Goal: Navigation & Orientation: Understand site structure

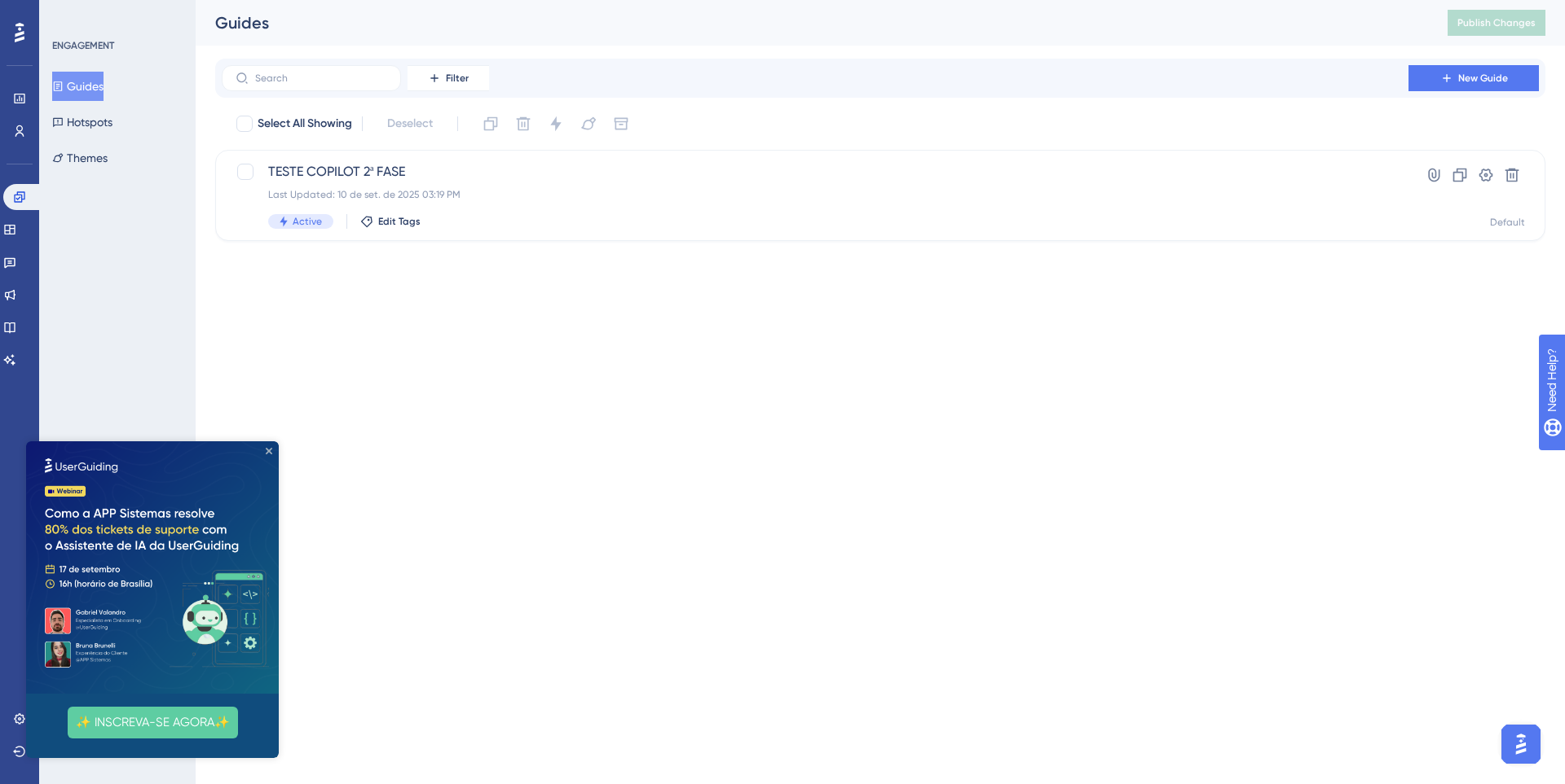
click at [272, 449] on icon "Close Preview" at bounding box center [268, 451] width 7 height 7
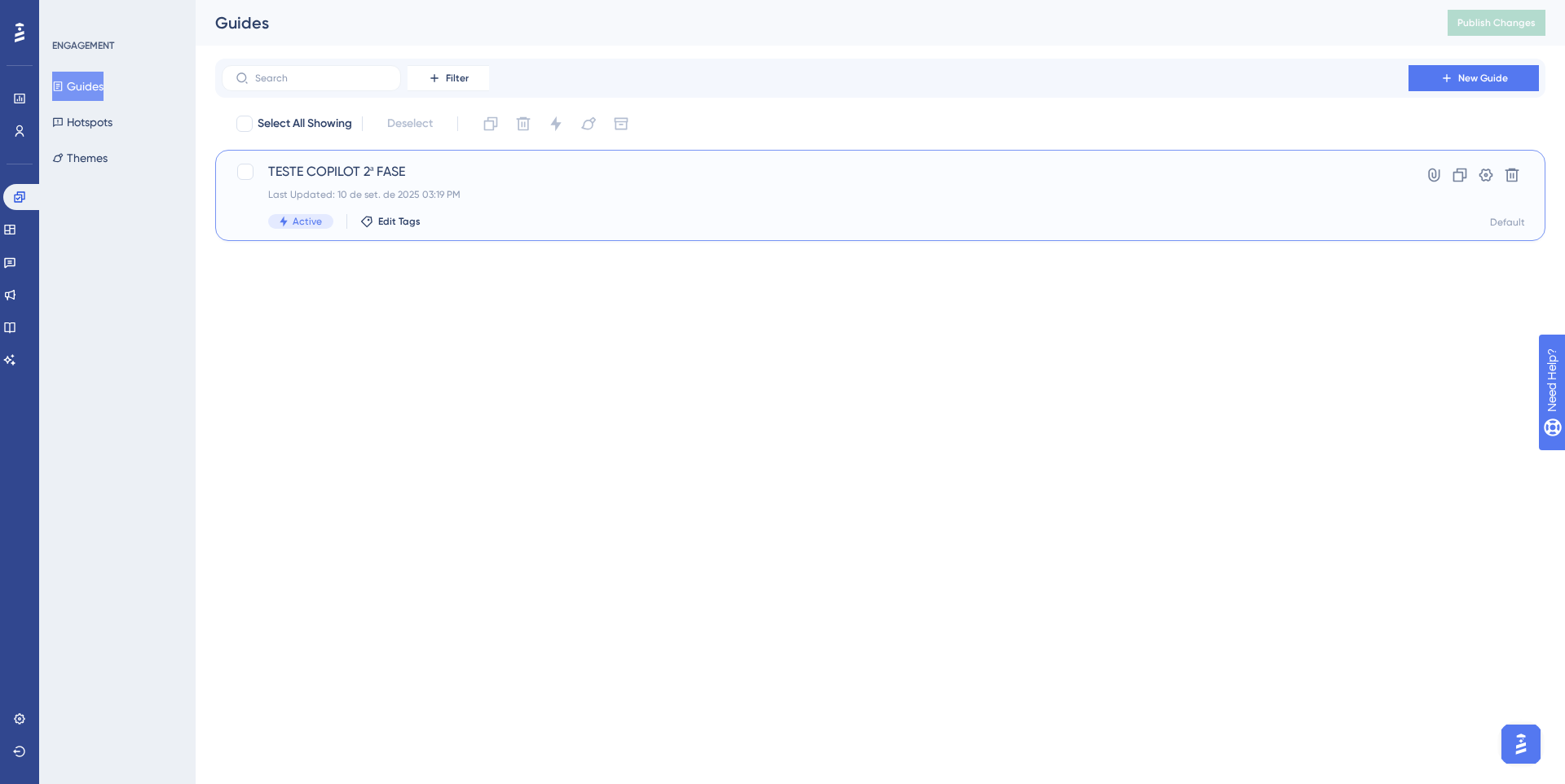
click at [481, 195] on div "Last Updated: 10 de set. de 2025 03:19 PM" at bounding box center [814, 195] width 1094 height 13
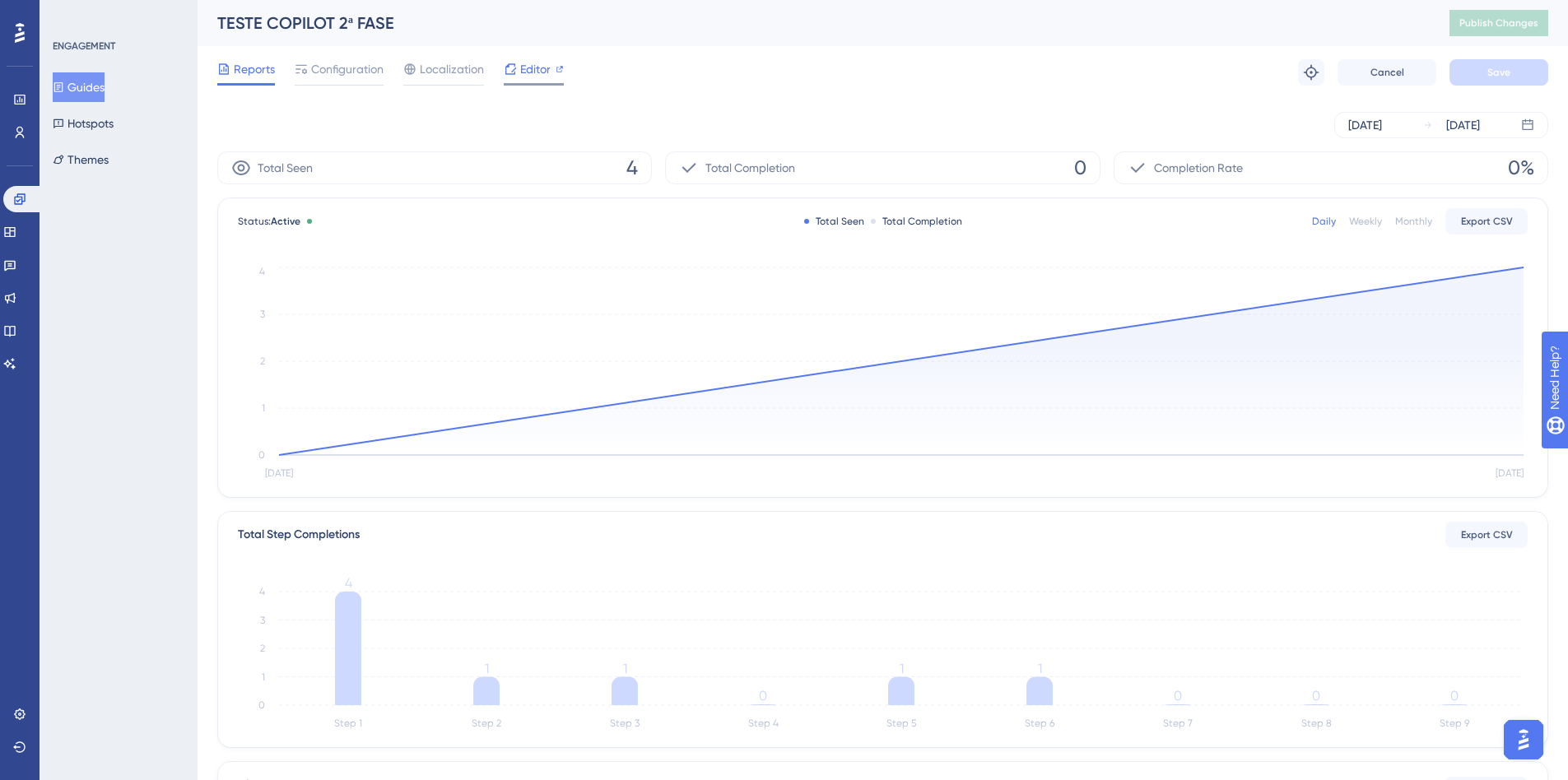
click at [548, 73] on span "Editor" at bounding box center [536, 69] width 30 height 20
click at [102, 120] on button "Hotspots" at bounding box center [83, 123] width 61 height 29
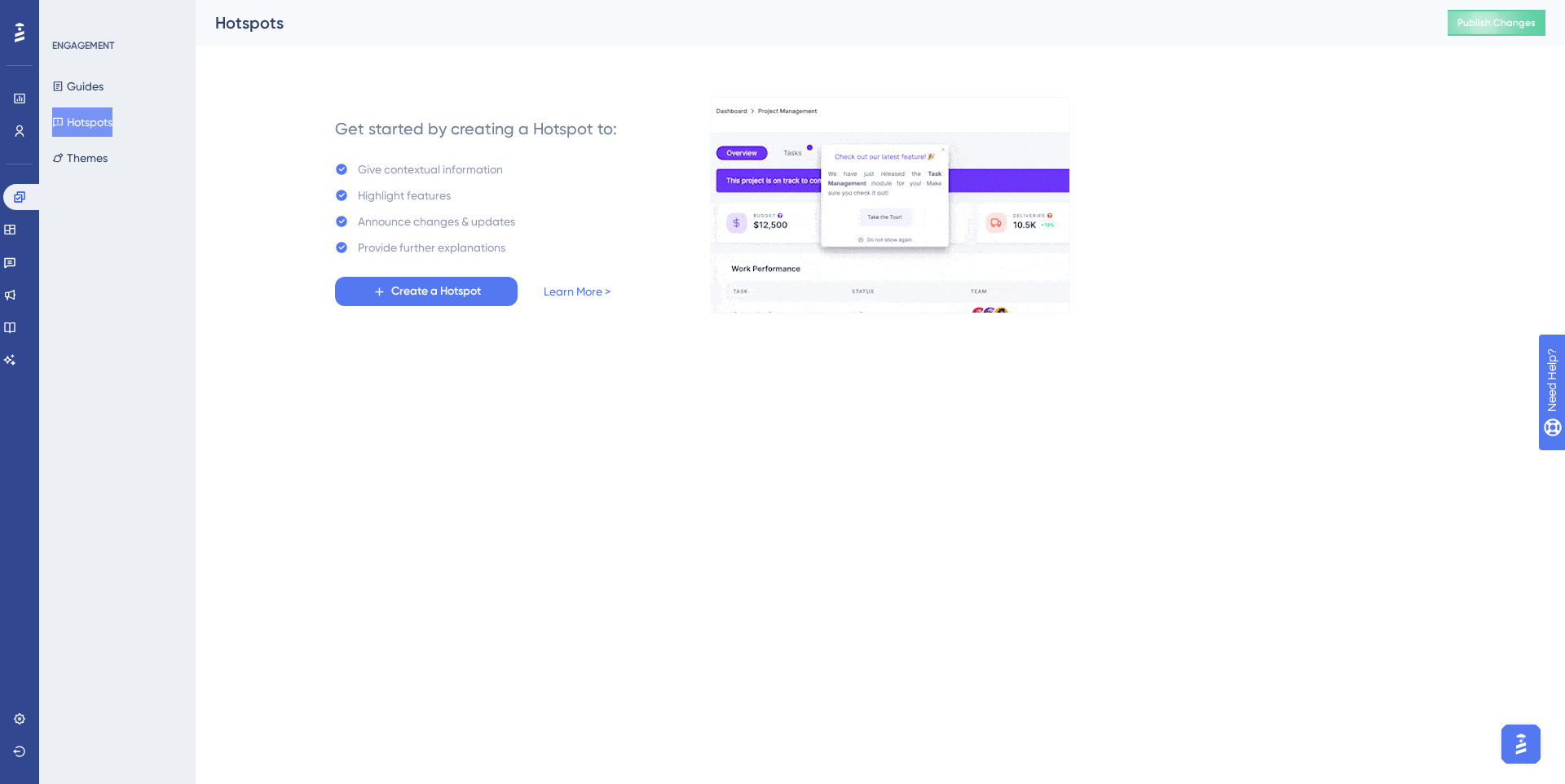
click at [1519, 732] on img "Open AI Assistant Launcher" at bounding box center [1520, 744] width 29 height 29
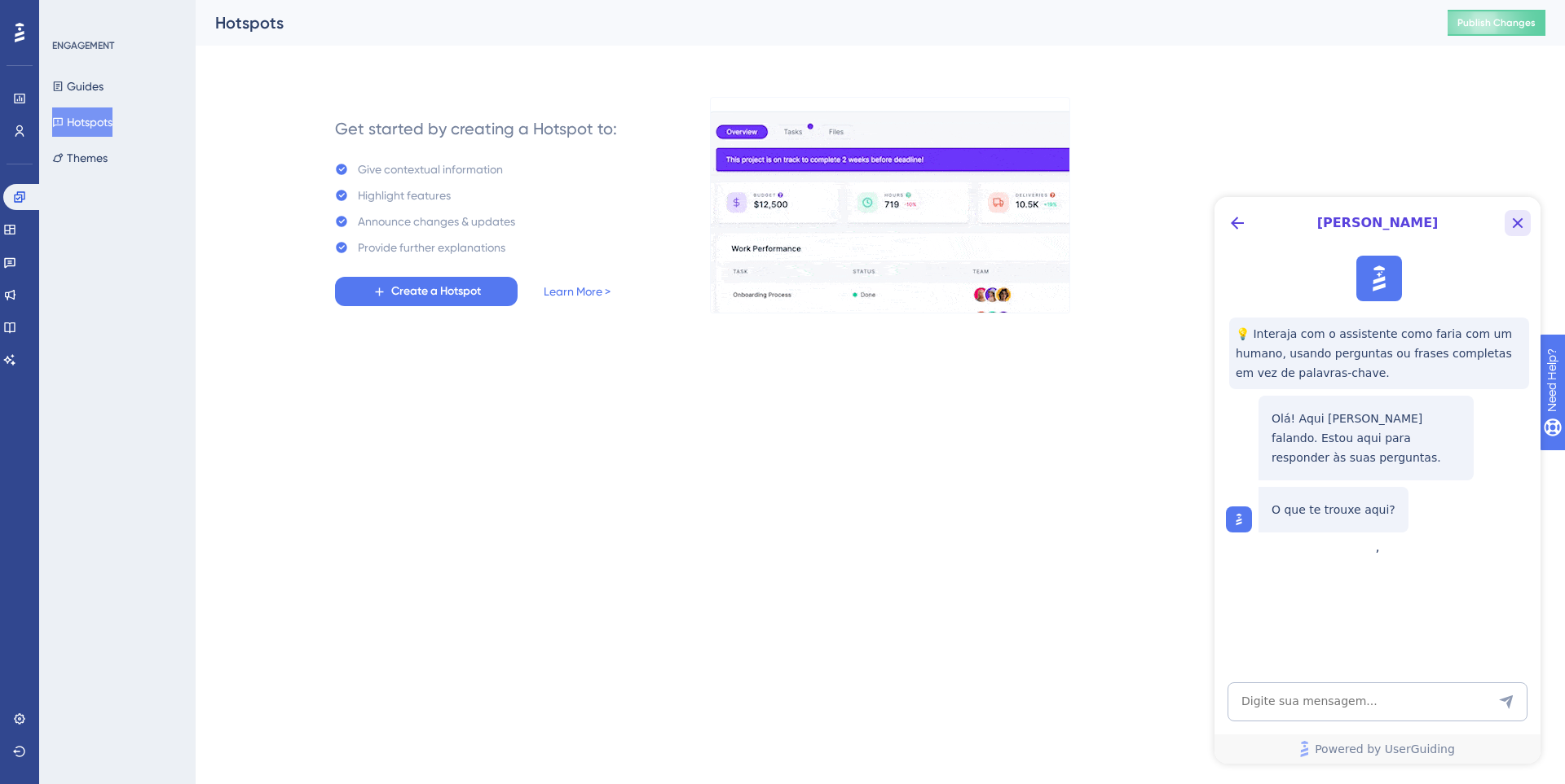
drag, startPoint x: 1518, startPoint y: 223, endPoint x: 2310, endPoint y: 392, distance: 809.8
click at [1518, 223] on icon "Close Button" at bounding box center [1517, 223] width 10 height 10
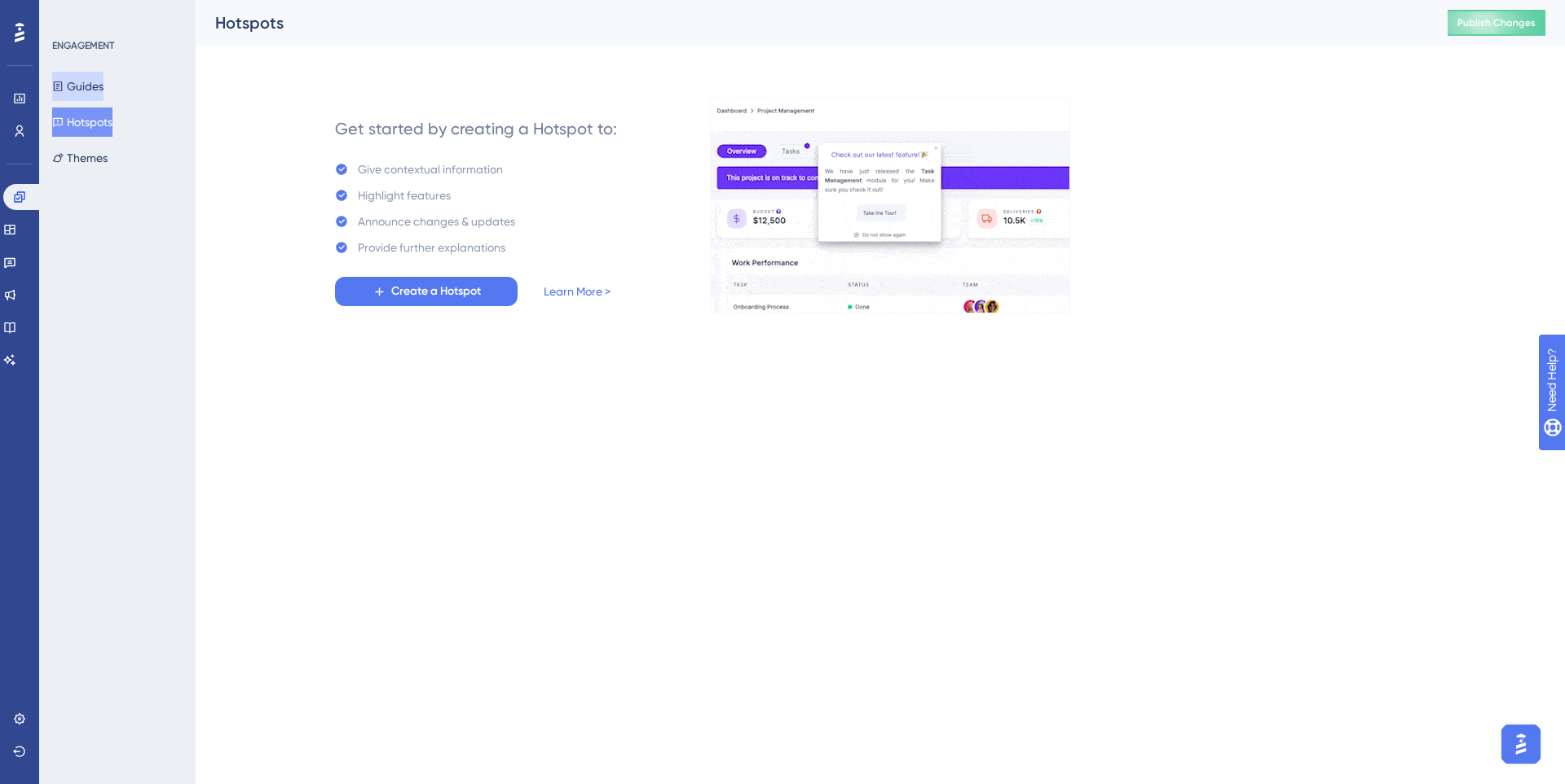
click at [96, 82] on button "Guides" at bounding box center [78, 86] width 52 height 29
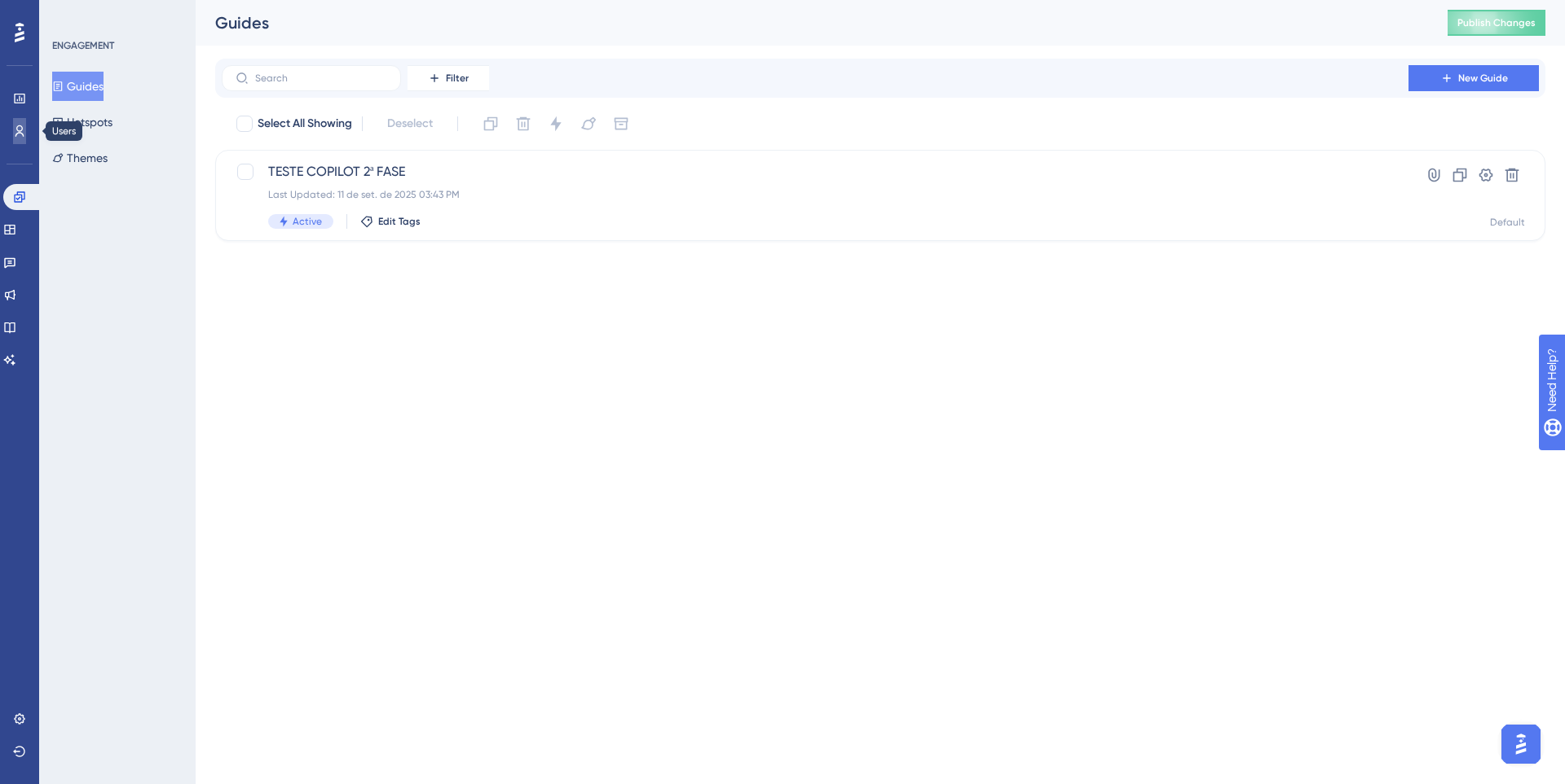
click at [13, 128] on link at bounding box center [20, 131] width 13 height 26
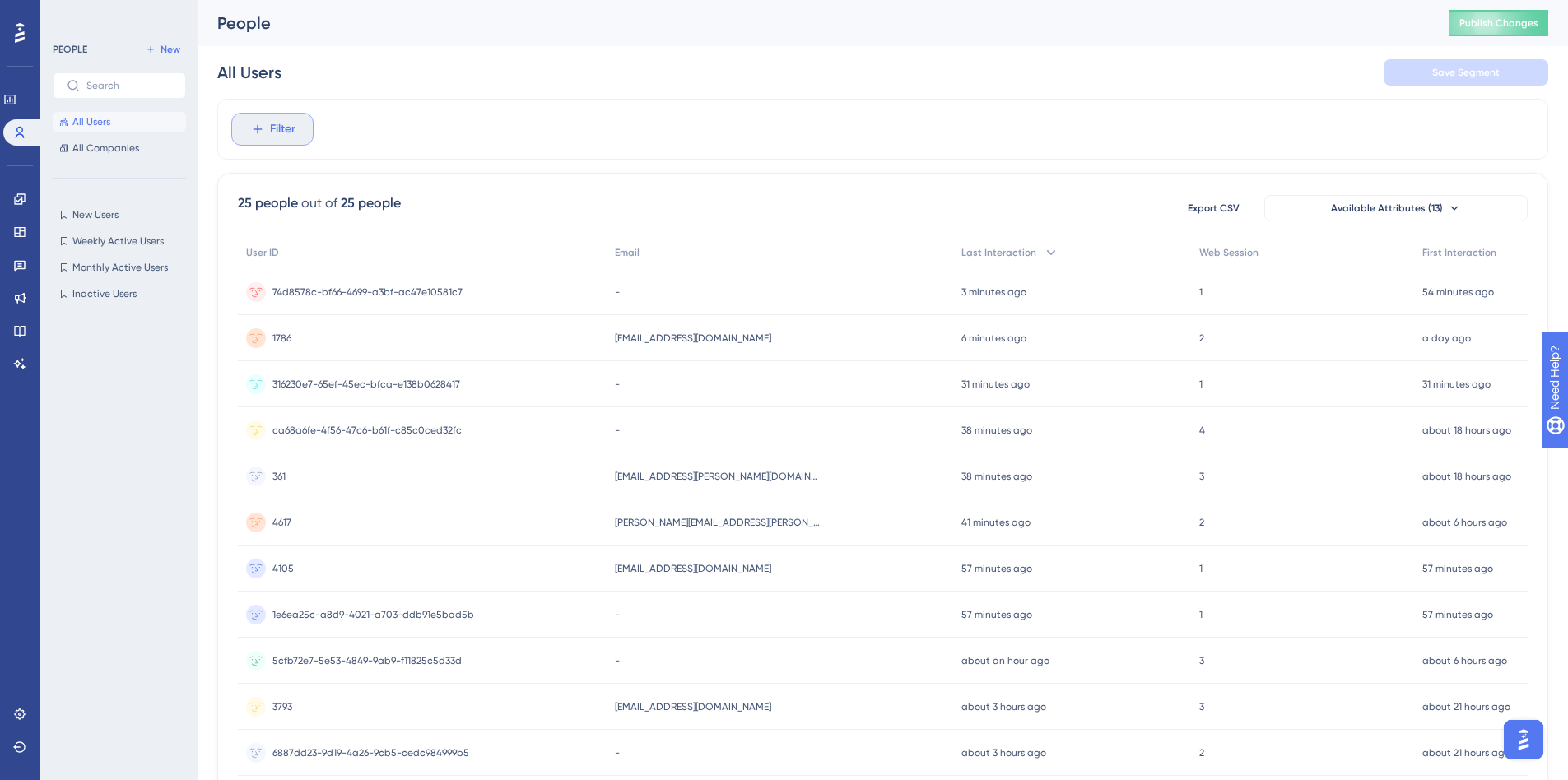
click at [255, 125] on icon at bounding box center [257, 130] width 15 height 15
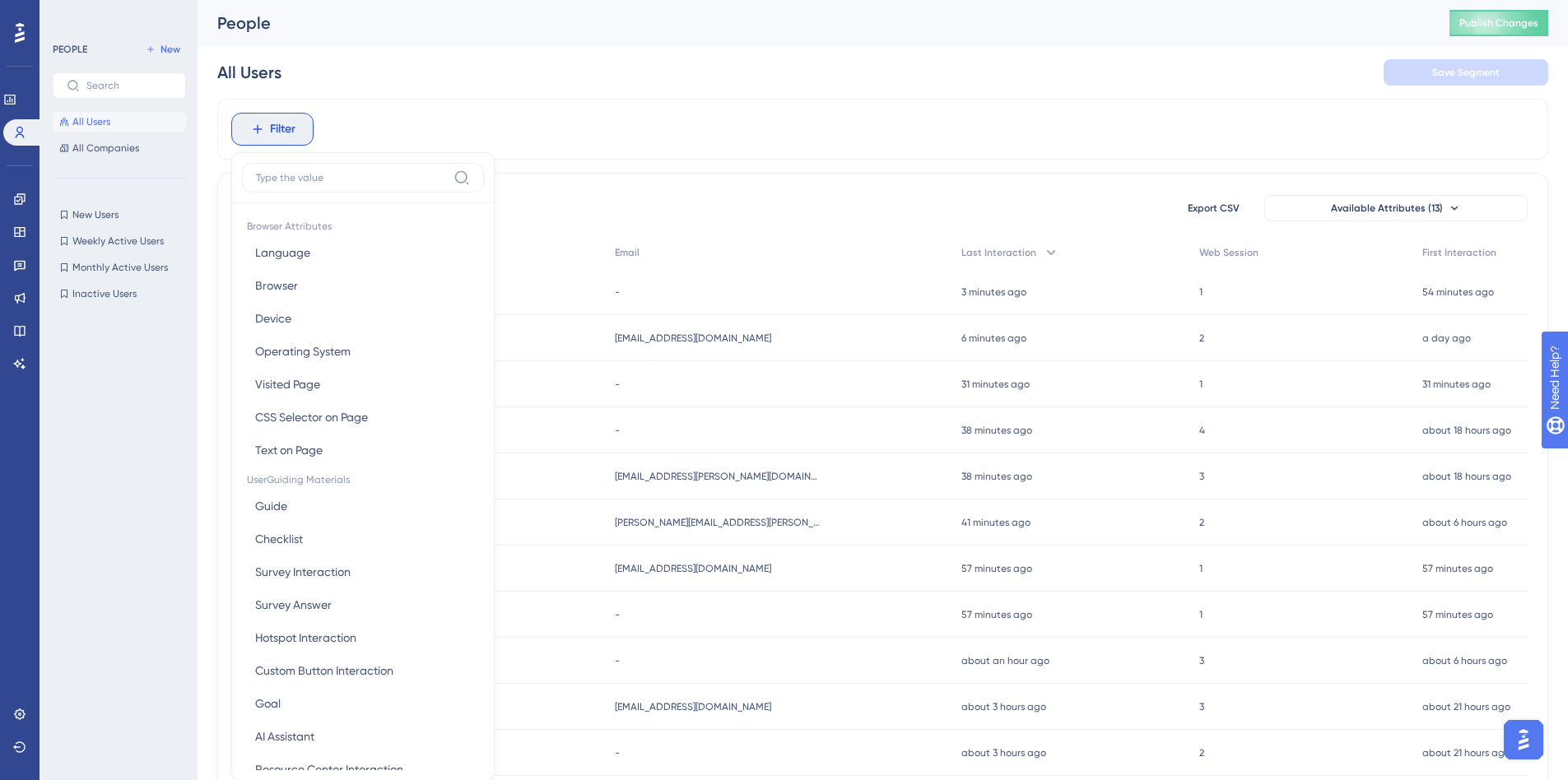
scroll to position [72, 0]
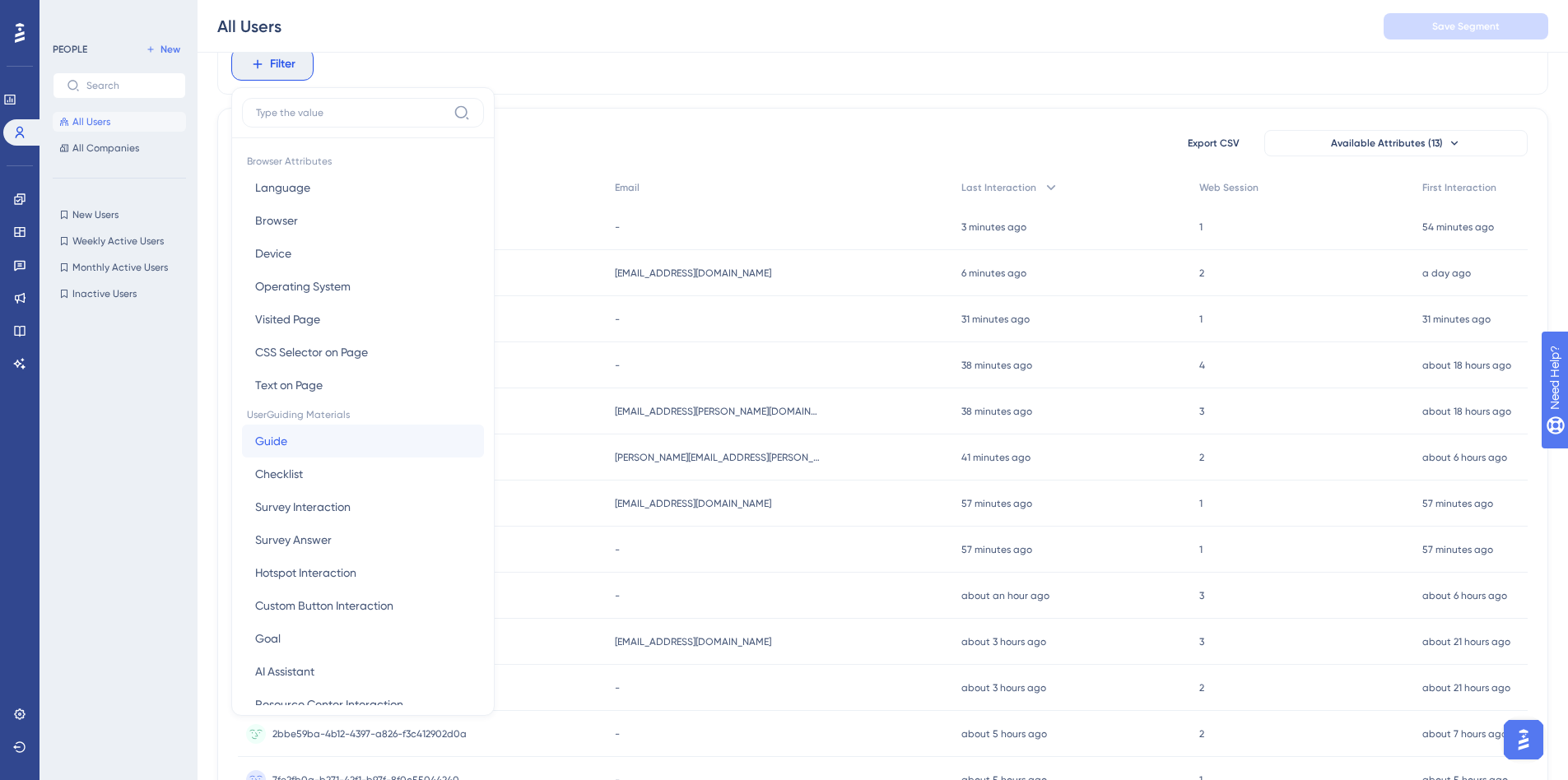
click at [314, 436] on button "Guide Guide" at bounding box center [363, 441] width 242 height 33
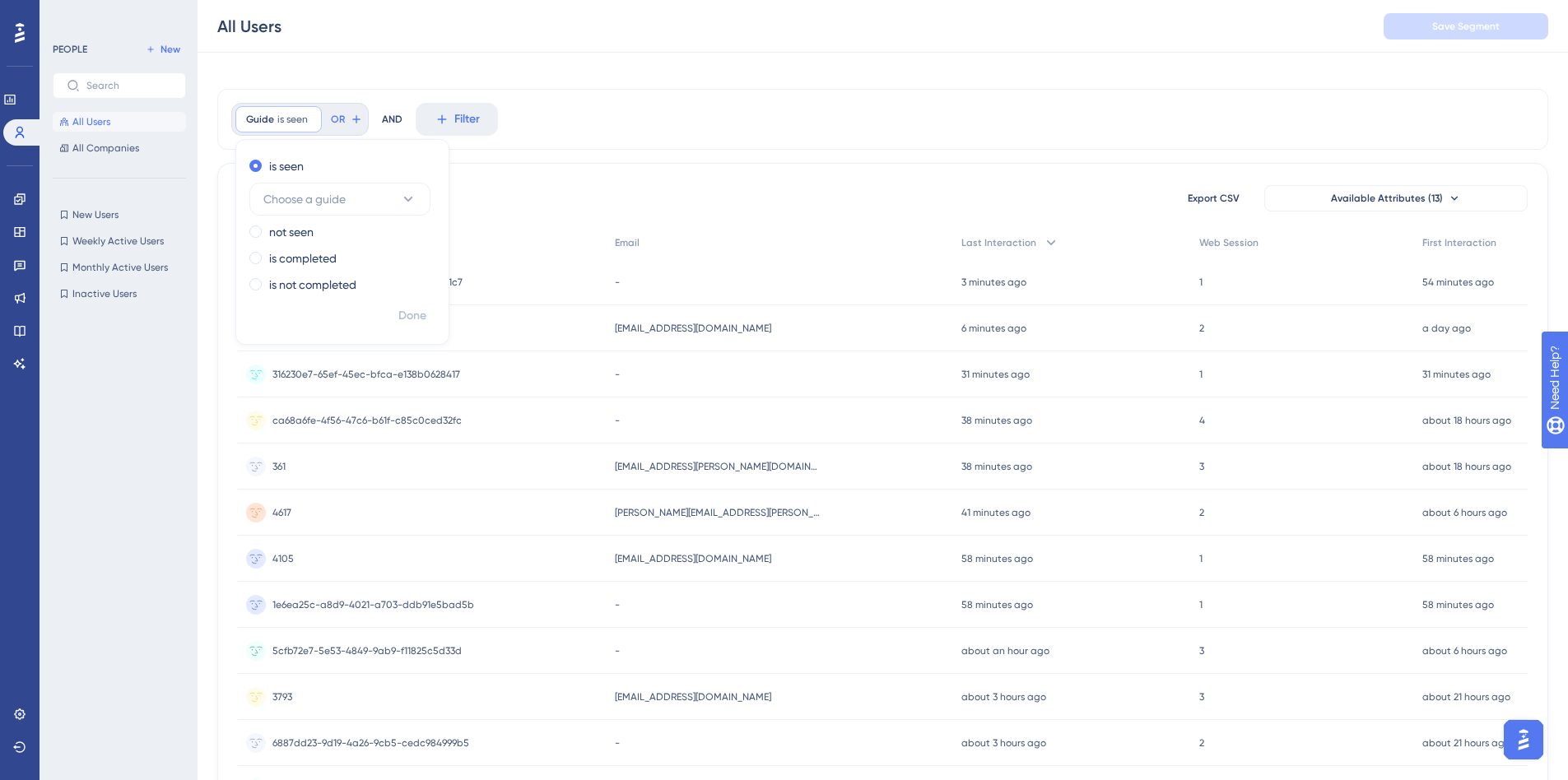
scroll to position [0, 0]
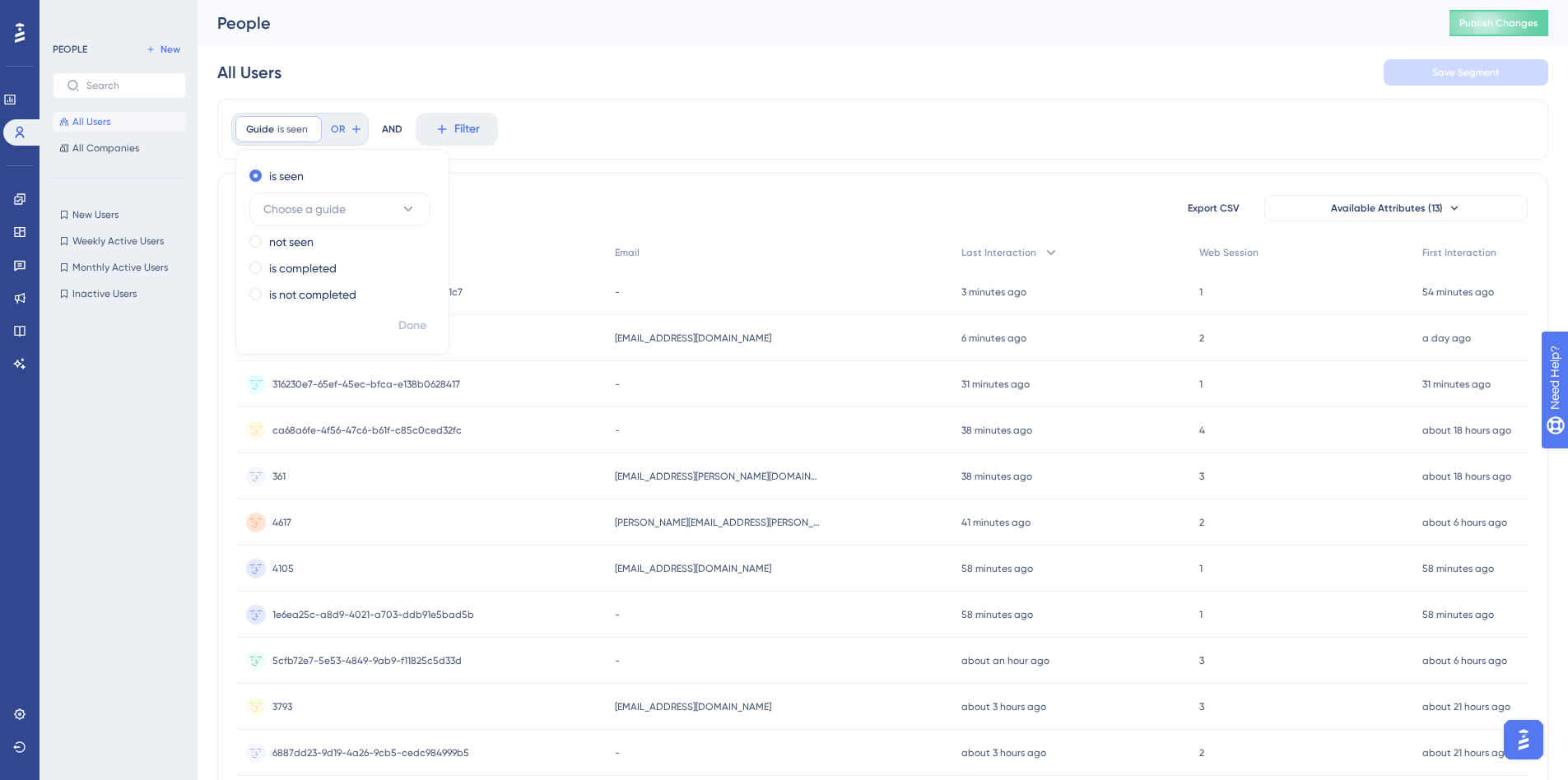
click at [647, 174] on div "25 people out of 25 people Export CSV Available Attributes (13) User ID Email L…" at bounding box center [883, 718] width 1330 height 1091
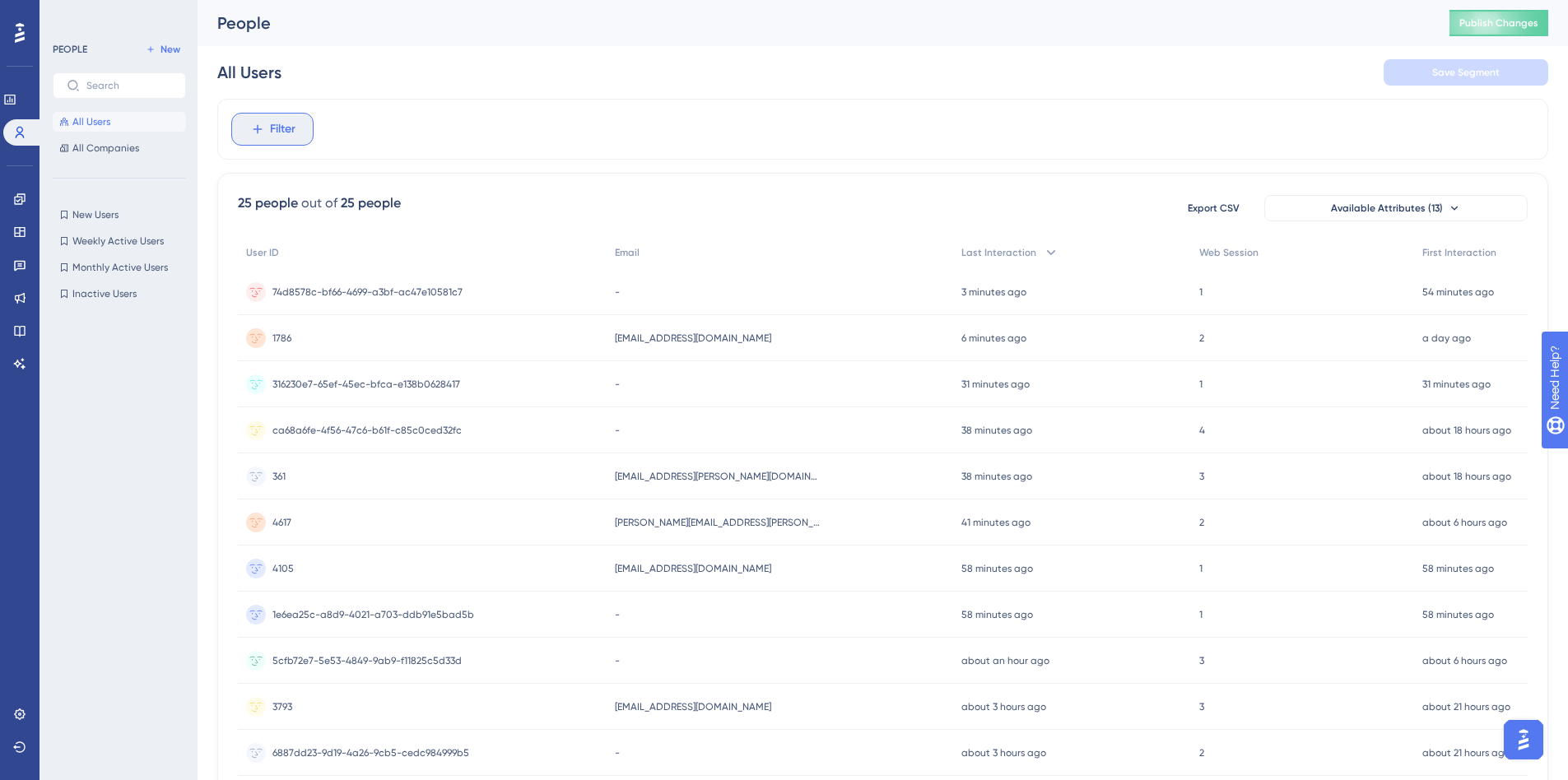
click at [270, 129] on span "Filter" at bounding box center [282, 129] width 26 height 20
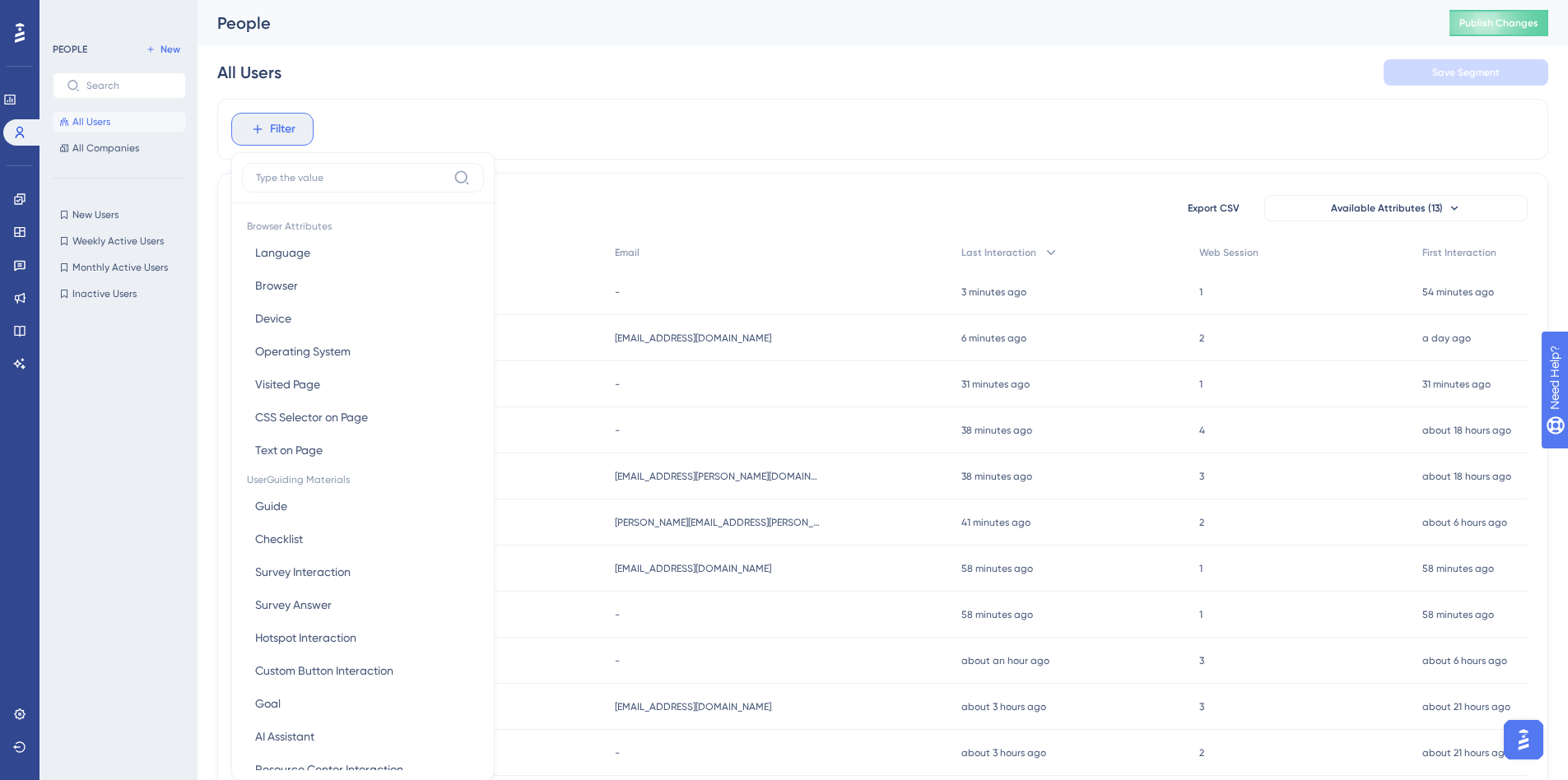
click at [281, 119] on span "Filter" at bounding box center [282, 129] width 26 height 20
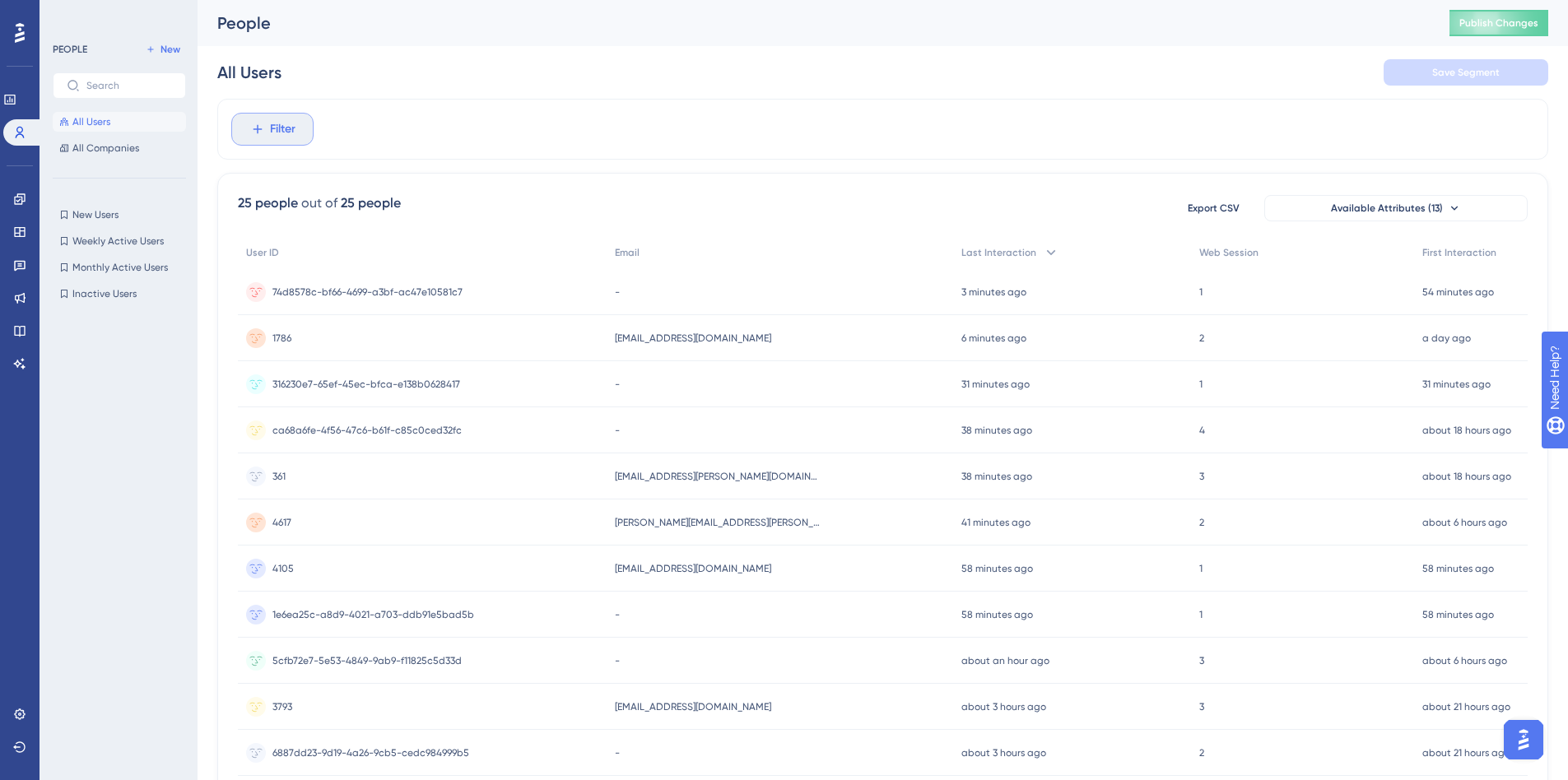
click at [291, 138] on span "Filter" at bounding box center [282, 129] width 26 height 20
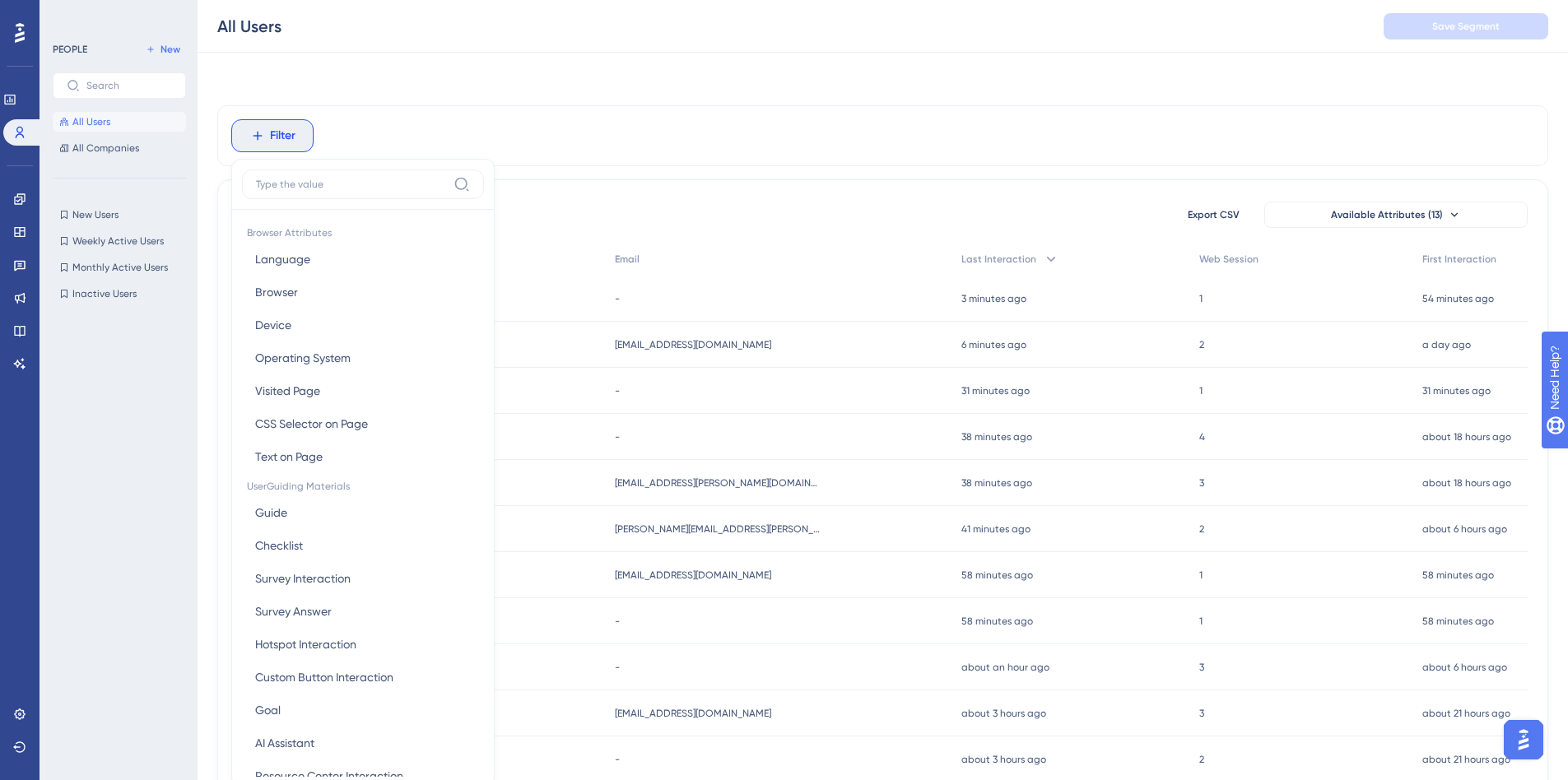
scroll to position [72, 0]
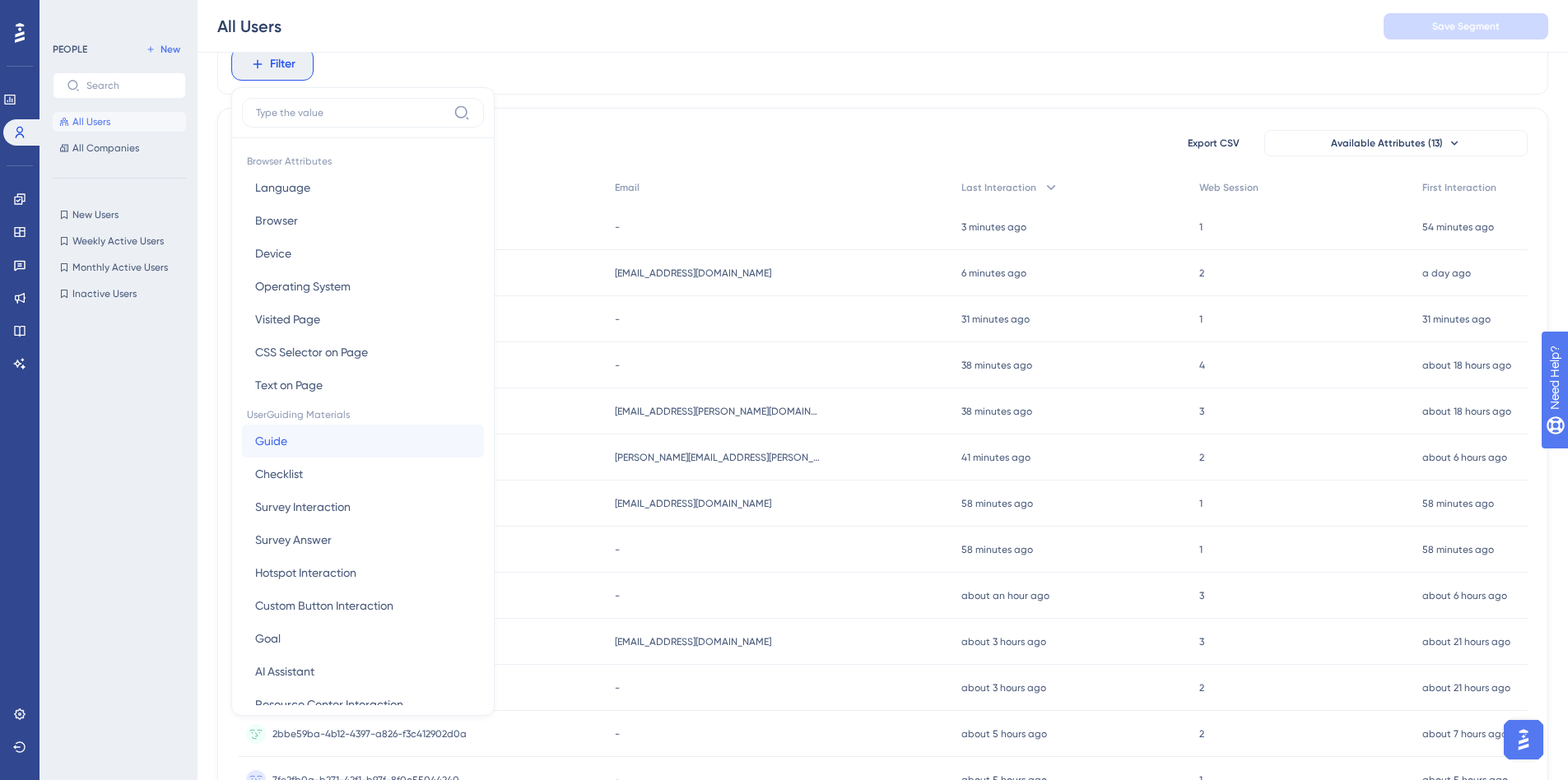
click at [323, 446] on button "Guide Guide" at bounding box center [363, 441] width 242 height 33
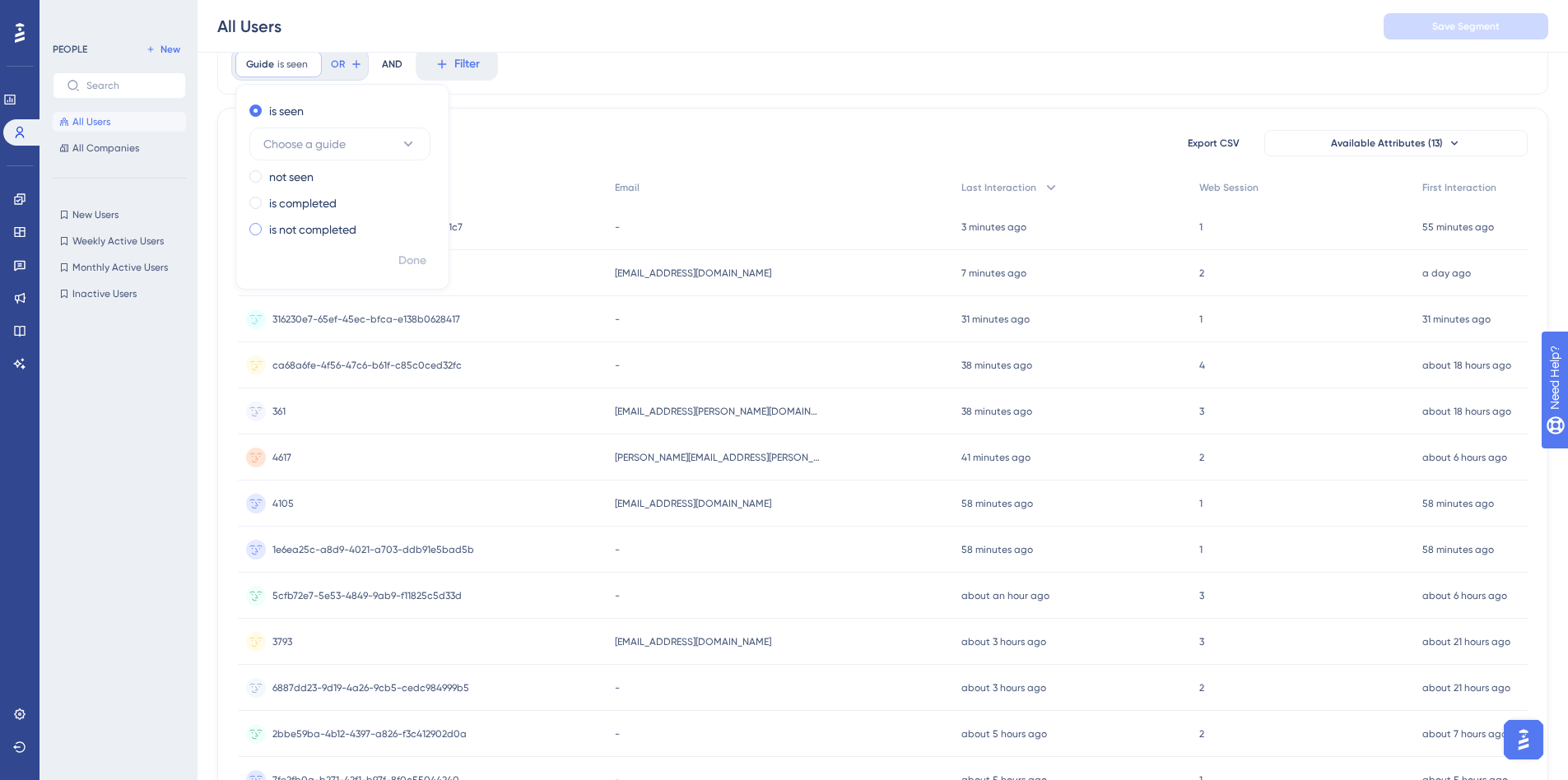
click at [292, 232] on label "is not completed" at bounding box center [312, 229] width 87 height 20
click at [376, 225] on button "Choose a guide" at bounding box center [339, 222] width 181 height 33
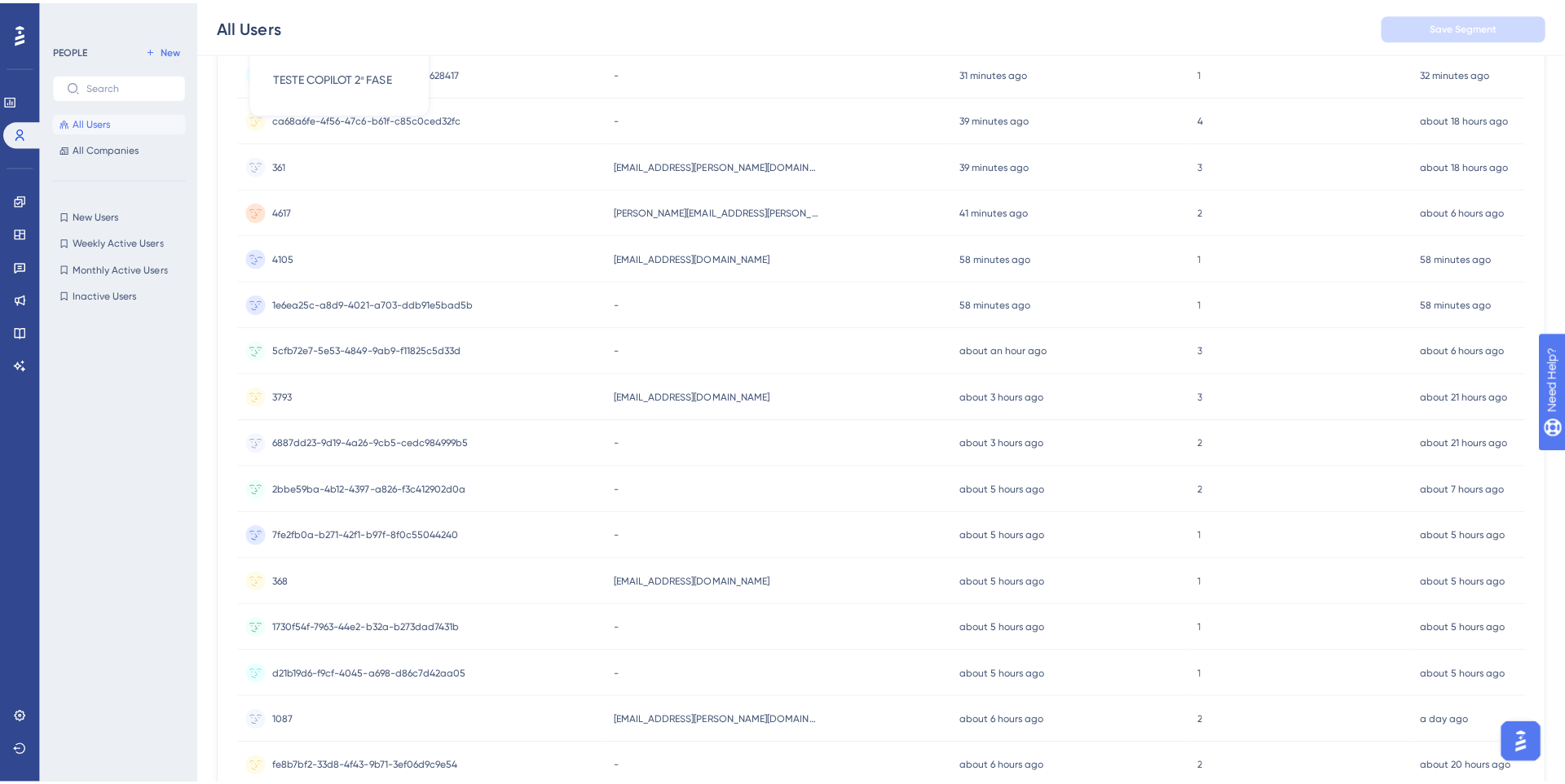
scroll to position [0, 0]
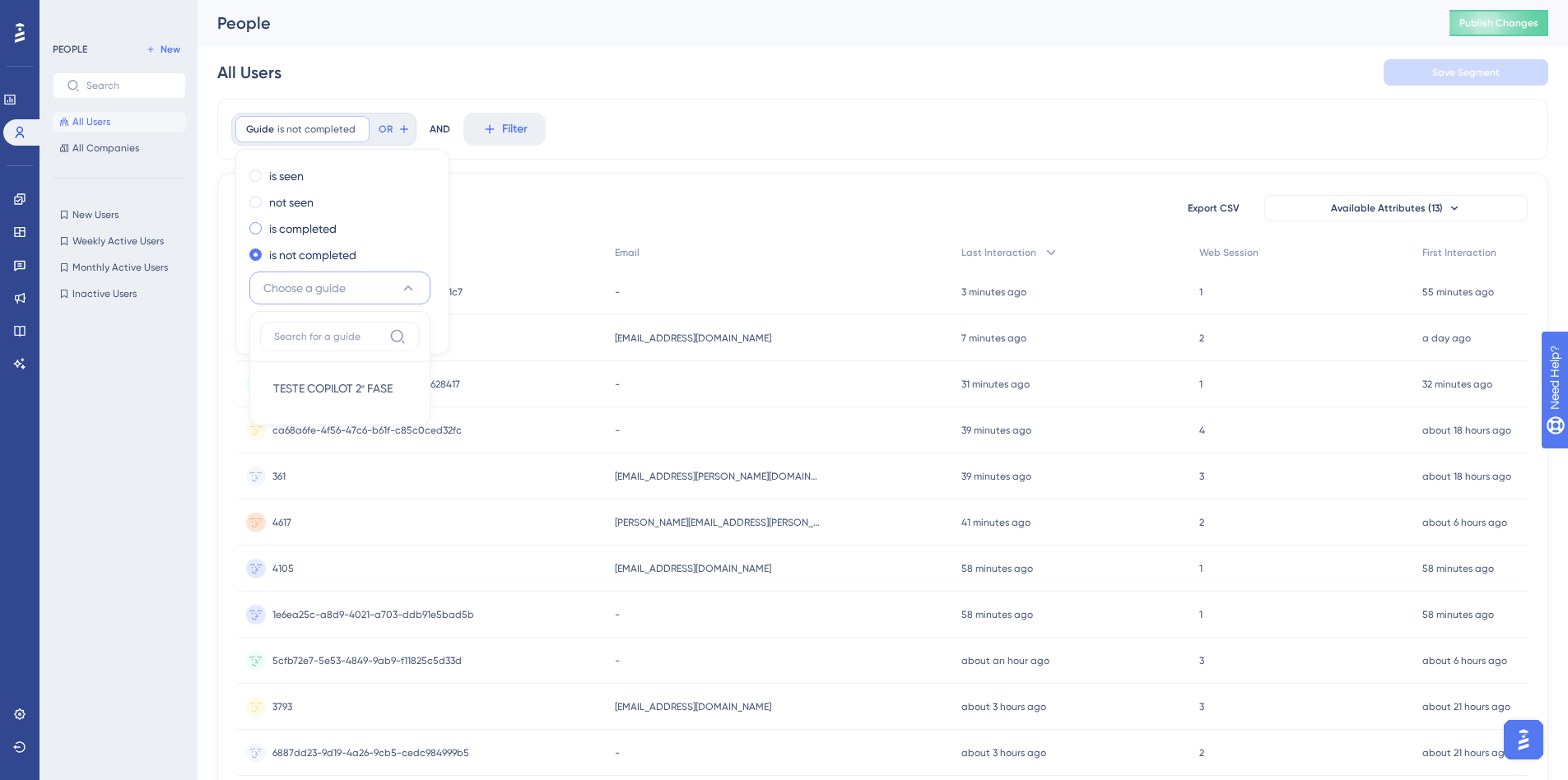
click at [335, 229] on label "is completed" at bounding box center [302, 228] width 67 height 20
click at [322, 276] on button "Choose a guide" at bounding box center [339, 261] width 181 height 33
click at [278, 237] on label "is completed" at bounding box center [302, 228] width 67 height 20
click at [615, 203] on div "25 people out of 25 people Export CSV Available Attributes (13)" at bounding box center [882, 207] width 1290 height 29
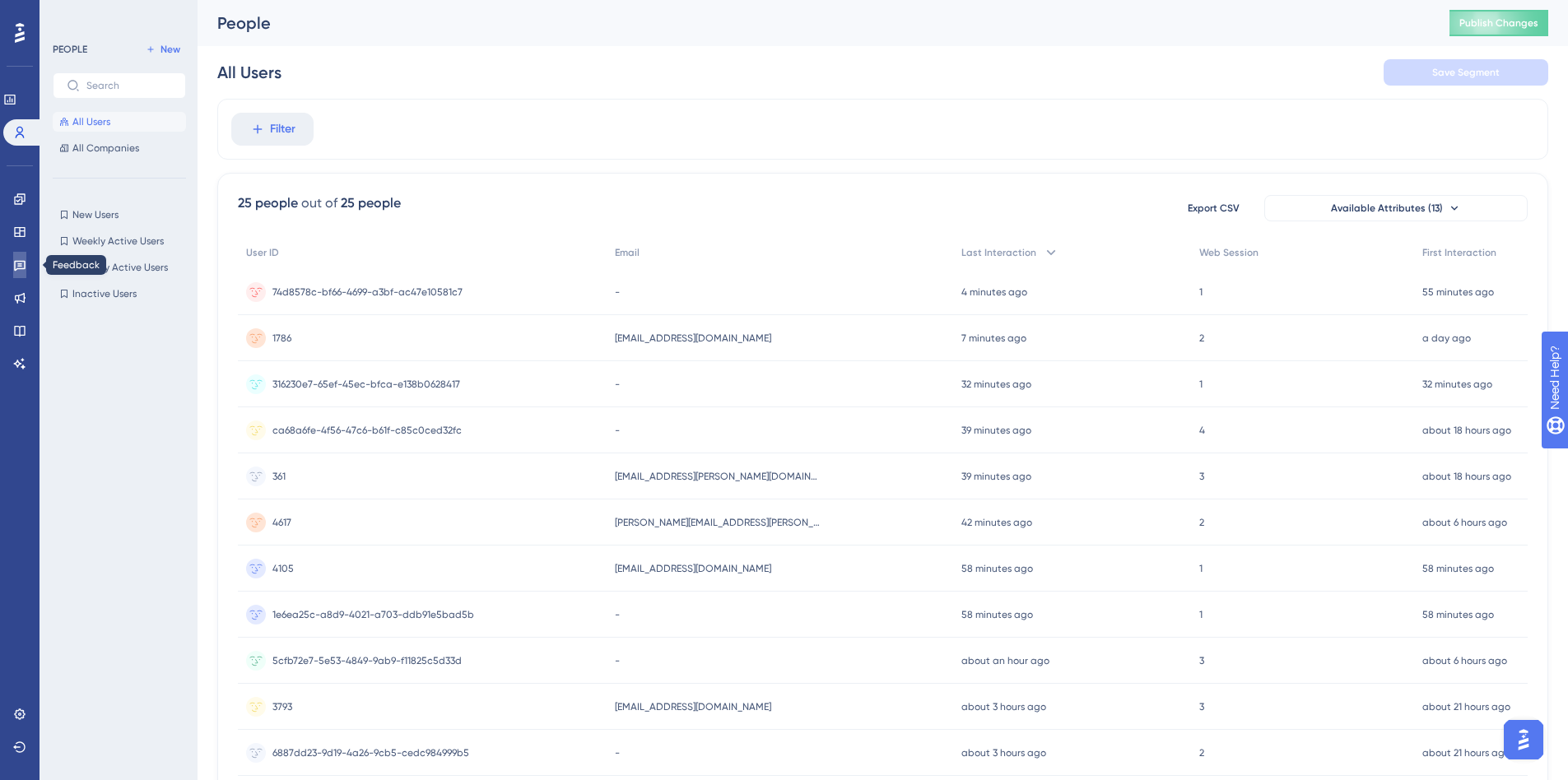
click at [19, 267] on icon at bounding box center [20, 266] width 11 height 10
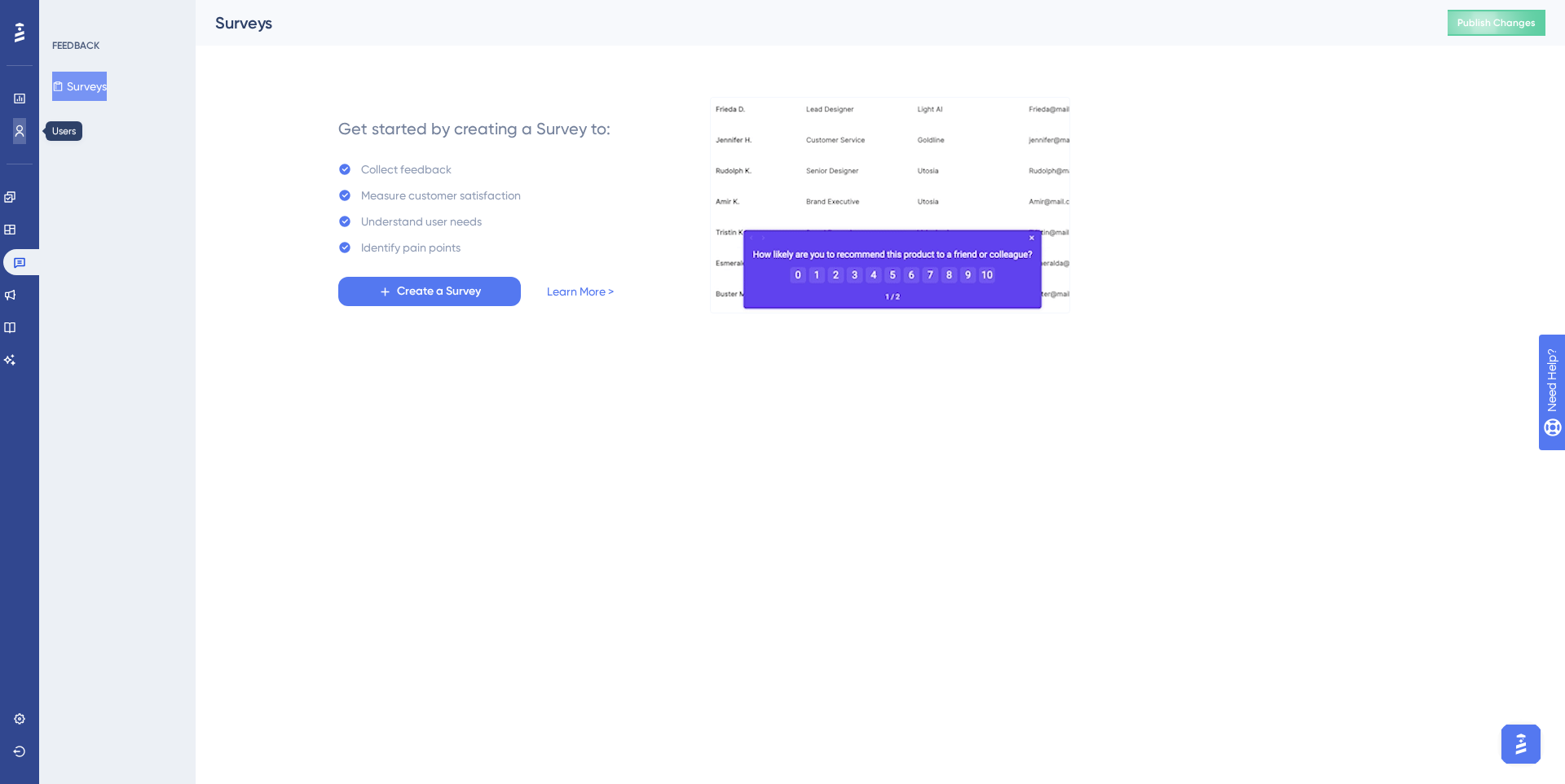
click at [16, 131] on icon at bounding box center [20, 131] width 13 height 13
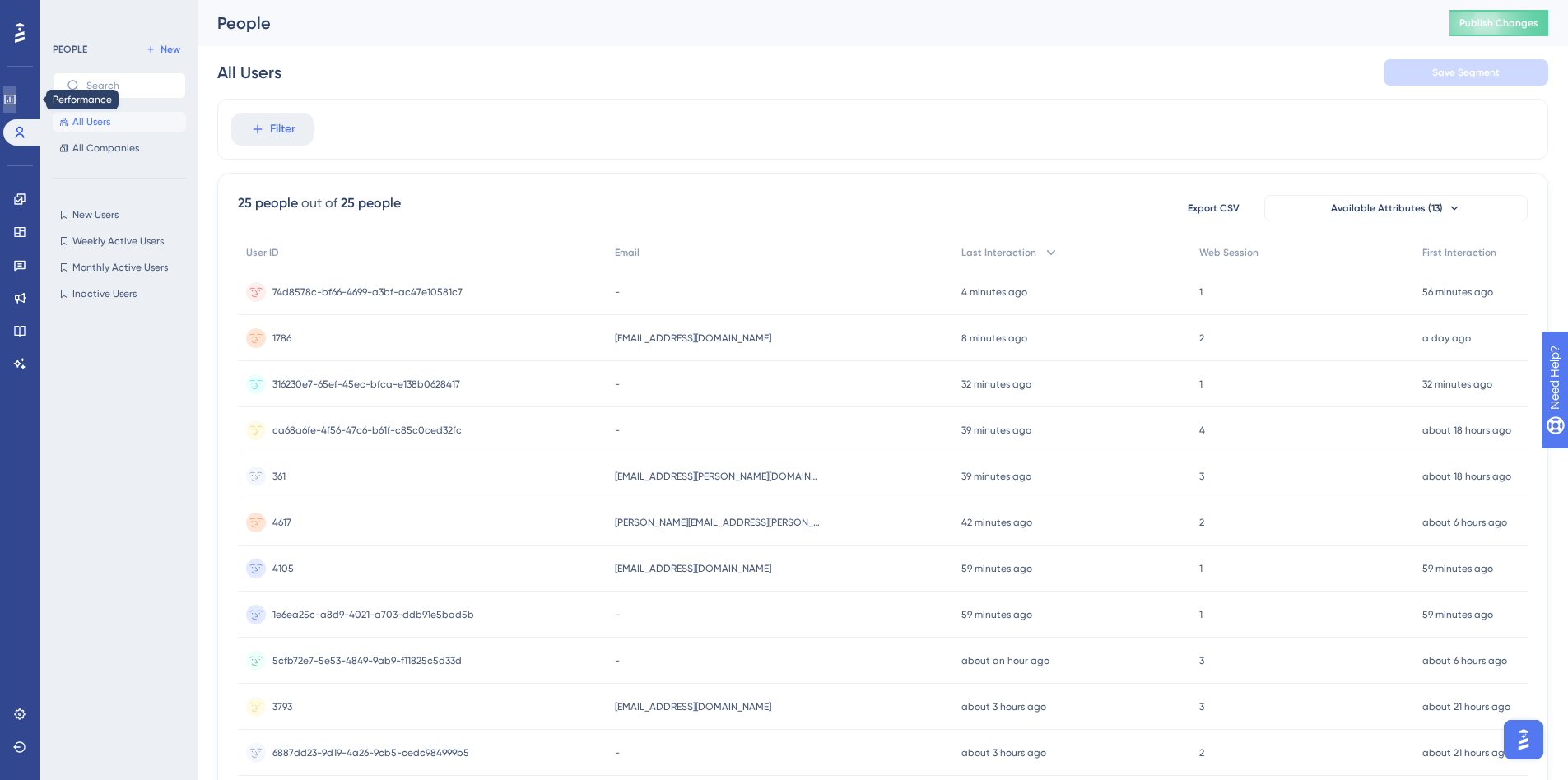
click at [16, 98] on icon at bounding box center [9, 99] width 13 height 13
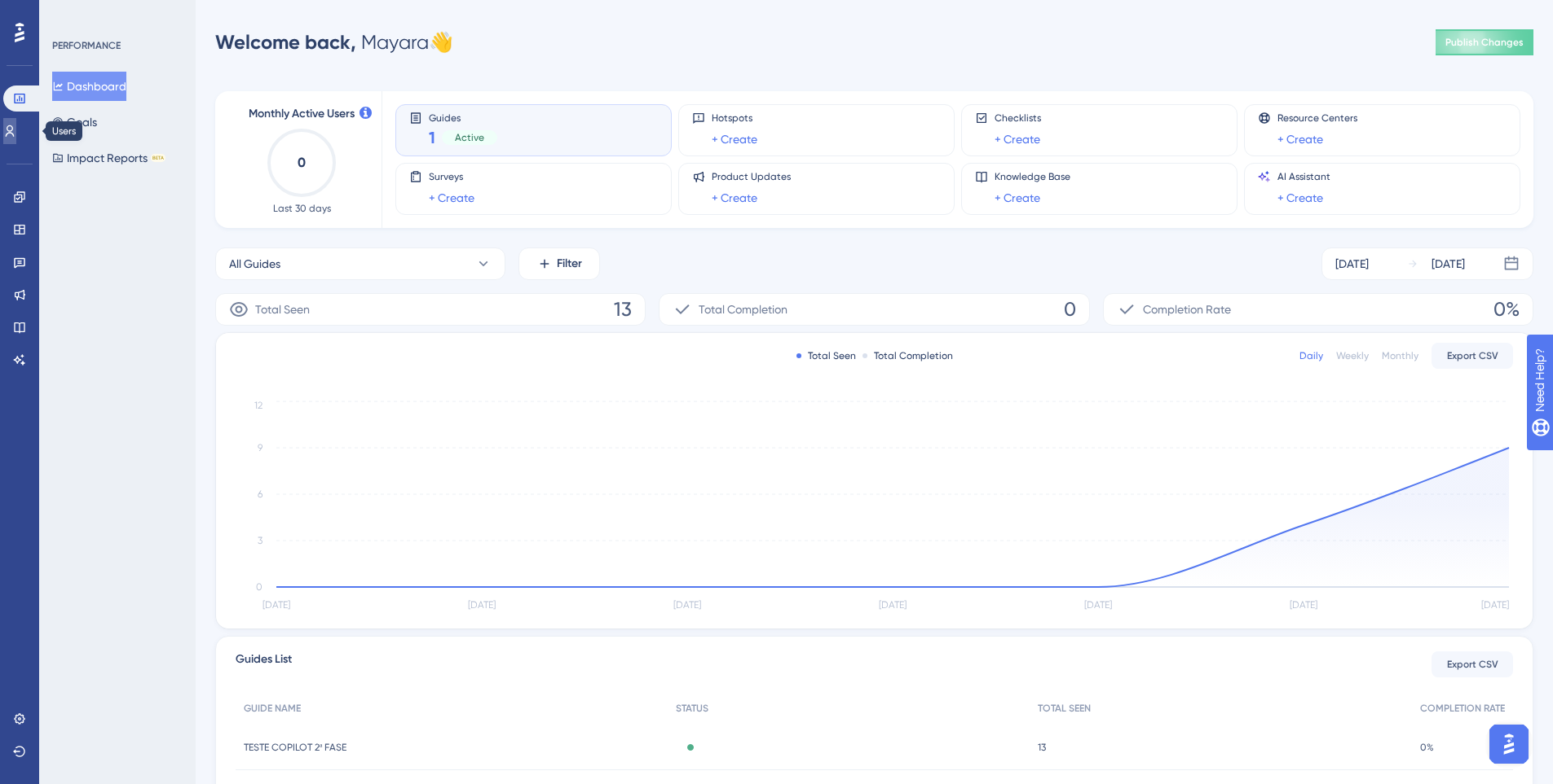
click at [16, 124] on link at bounding box center [9, 131] width 13 height 26
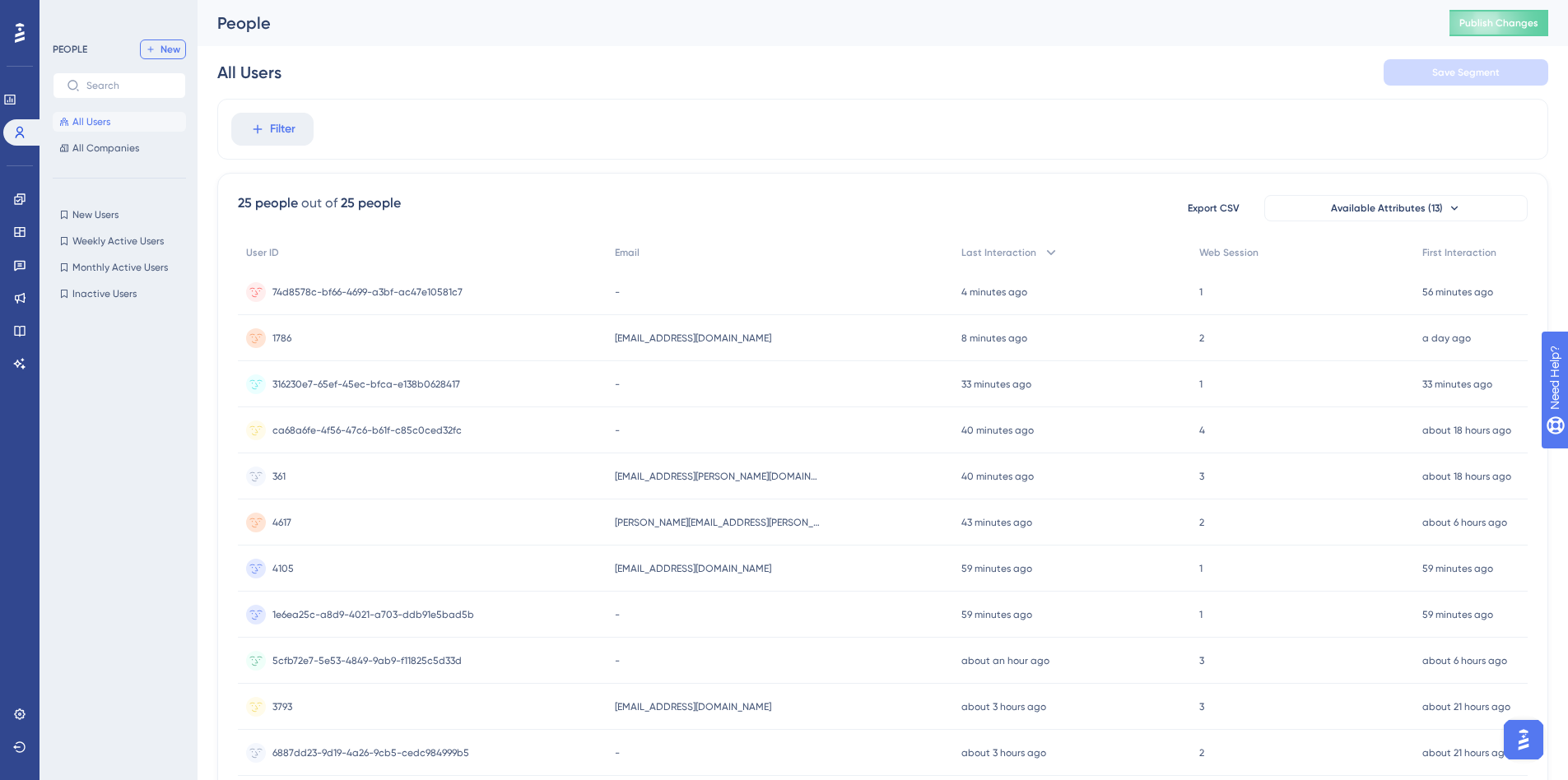
click at [155, 57] on button "New" at bounding box center [163, 49] width 46 height 20
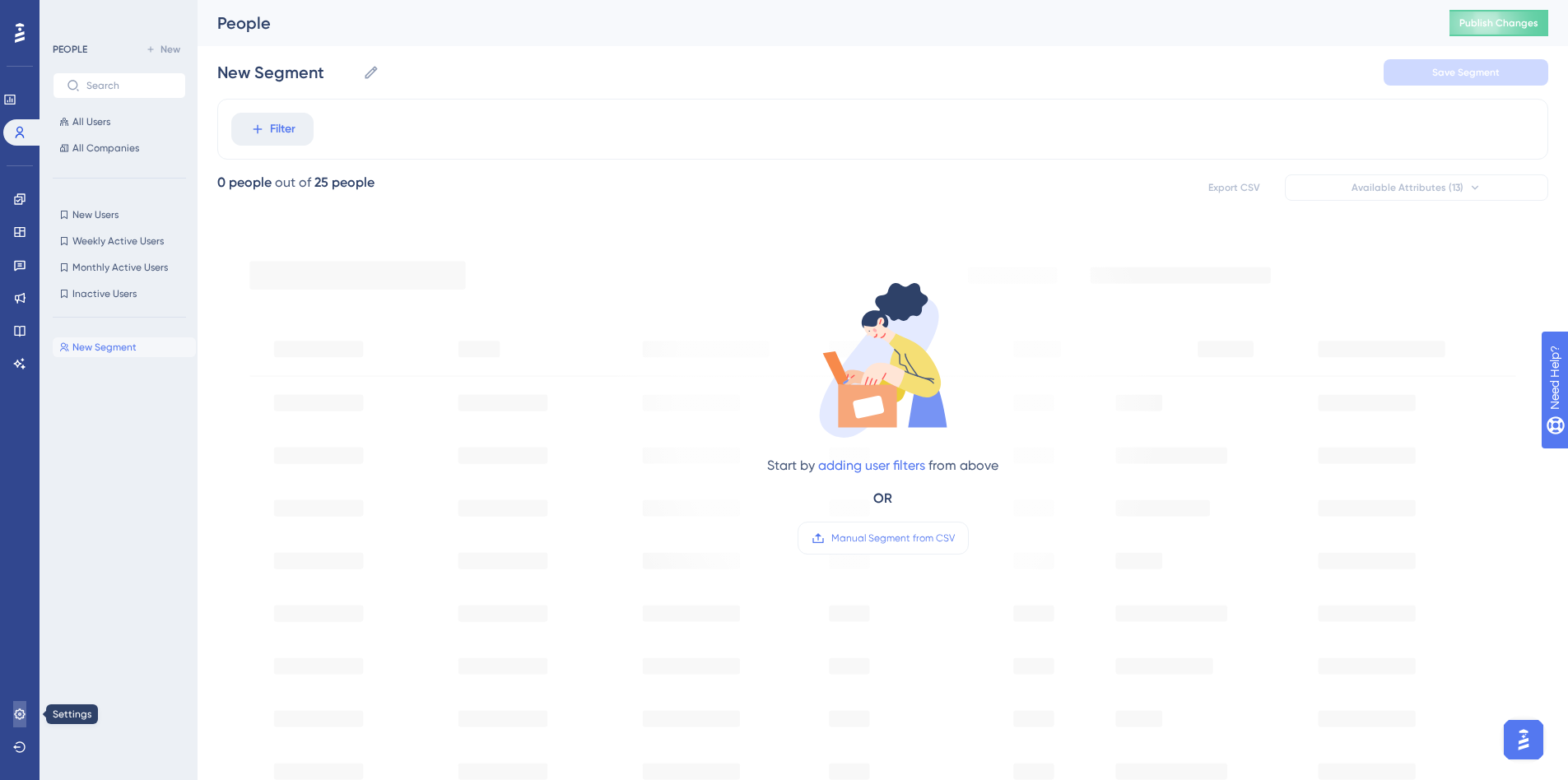
click at [23, 718] on icon at bounding box center [19, 714] width 10 height 10
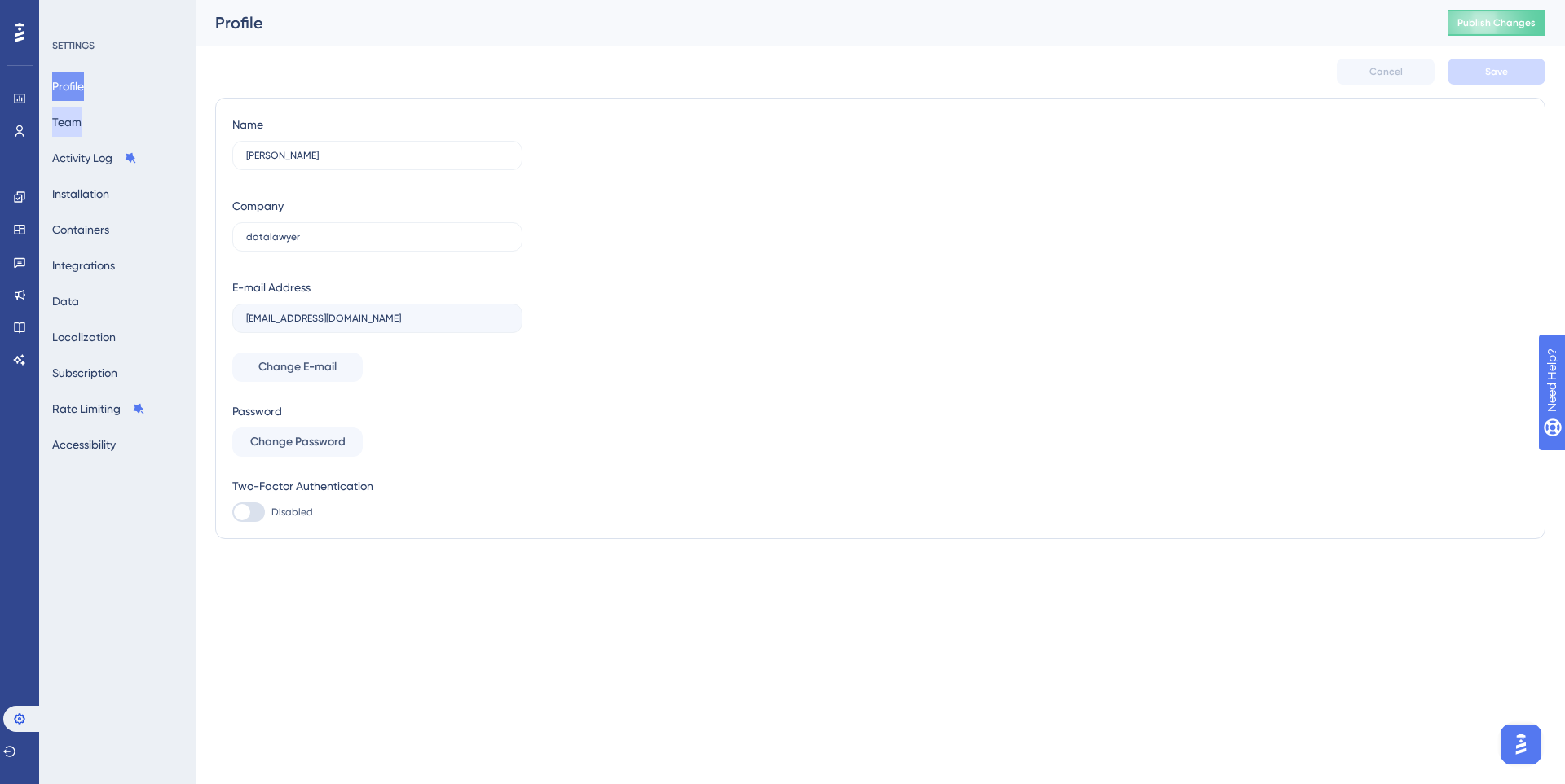
click at [82, 122] on button "Team" at bounding box center [67, 122] width 29 height 29
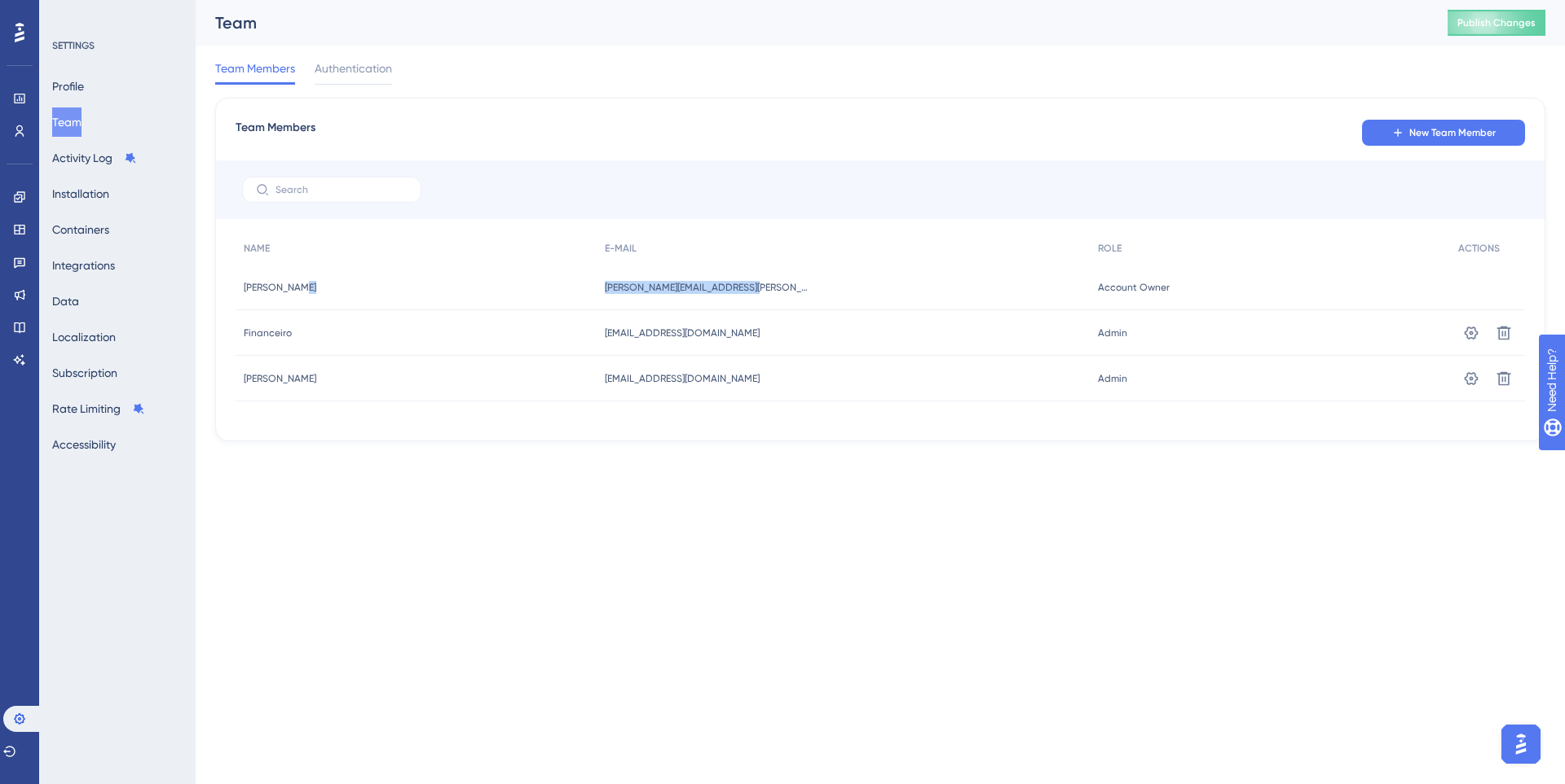
drag, startPoint x: 771, startPoint y: 286, endPoint x: 580, endPoint y: 274, distance: 191.4
click at [0, 0] on div "[PERSON_NAME] [PERSON_NAME] [PERSON_NAME][EMAIL_ADDRESS][PERSON_NAME][DOMAIN_NA…" at bounding box center [0, 0] width 0 height 0
click at [694, 291] on span "[PERSON_NAME][EMAIL_ADDRESS][PERSON_NAME][DOMAIN_NAME]" at bounding box center [706, 288] width 203 height 13
drag, startPoint x: 1471, startPoint y: 288, endPoint x: 196, endPoint y: 276, distance: 1275.1
click at [196, 276] on div "Performance Users Engagement Widgets Feedback Product Updates Knowledge Base AI…" at bounding box center [880, 233] width 1369 height 467
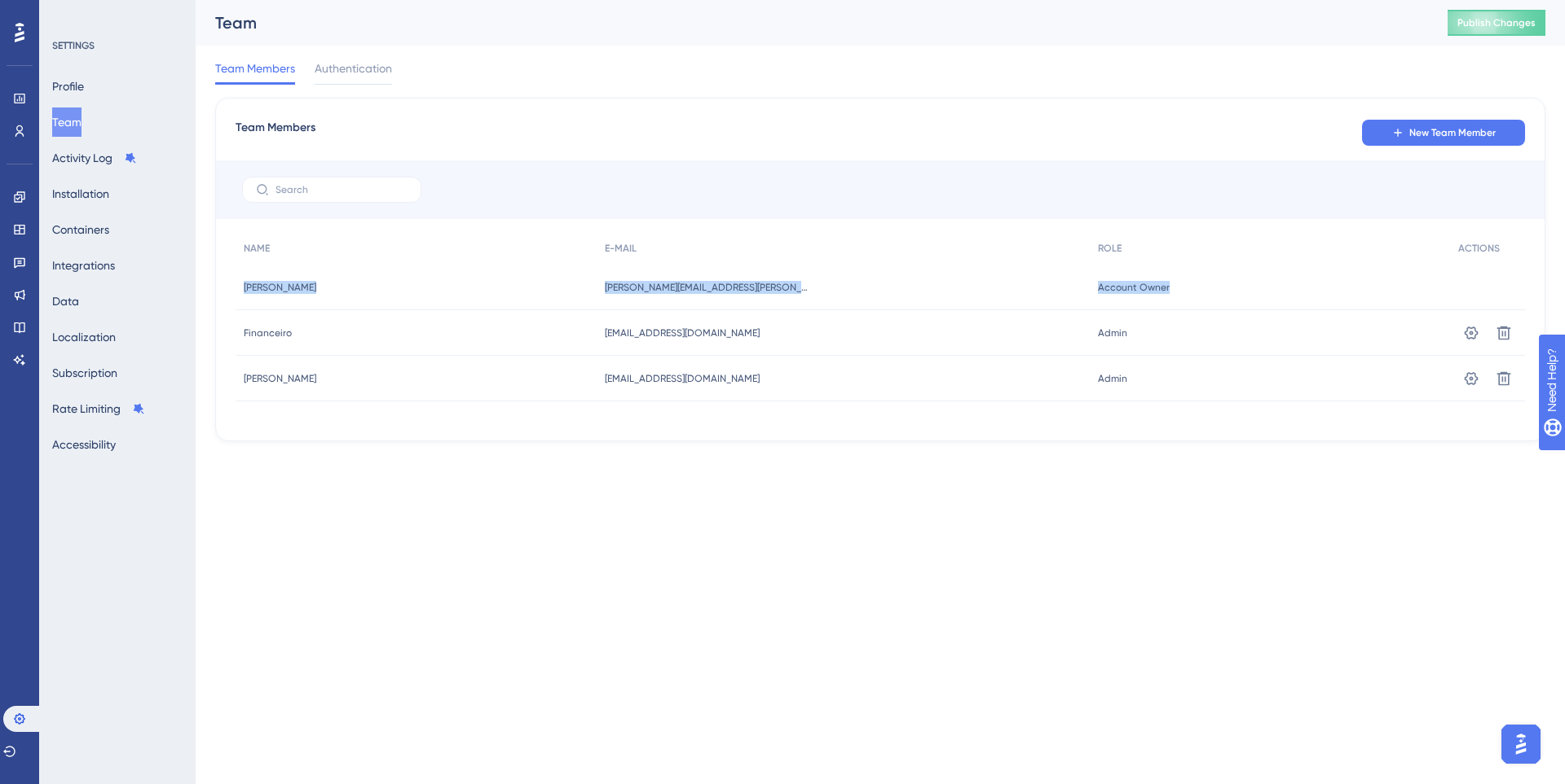
click at [416, 289] on div "[PERSON_NAME] [PERSON_NAME]" at bounding box center [415, 288] width 361 height 46
click at [722, 288] on span "[PERSON_NAME][EMAIL_ADDRESS][PERSON_NAME][DOMAIN_NAME]" at bounding box center [706, 288] width 203 height 13
click at [742, 292] on span "[PERSON_NAME][EMAIL_ADDRESS][PERSON_NAME][DOMAIN_NAME]" at bounding box center [706, 288] width 203 height 13
drag, startPoint x: 625, startPoint y: 287, endPoint x: 797, endPoint y: 288, distance: 172.0
click at [797, 288] on div "[PERSON_NAME][EMAIL_ADDRESS][PERSON_NAME][DOMAIN_NAME] [PERSON_NAME][DOMAIN_NAM…" at bounding box center [842, 288] width 492 height 46
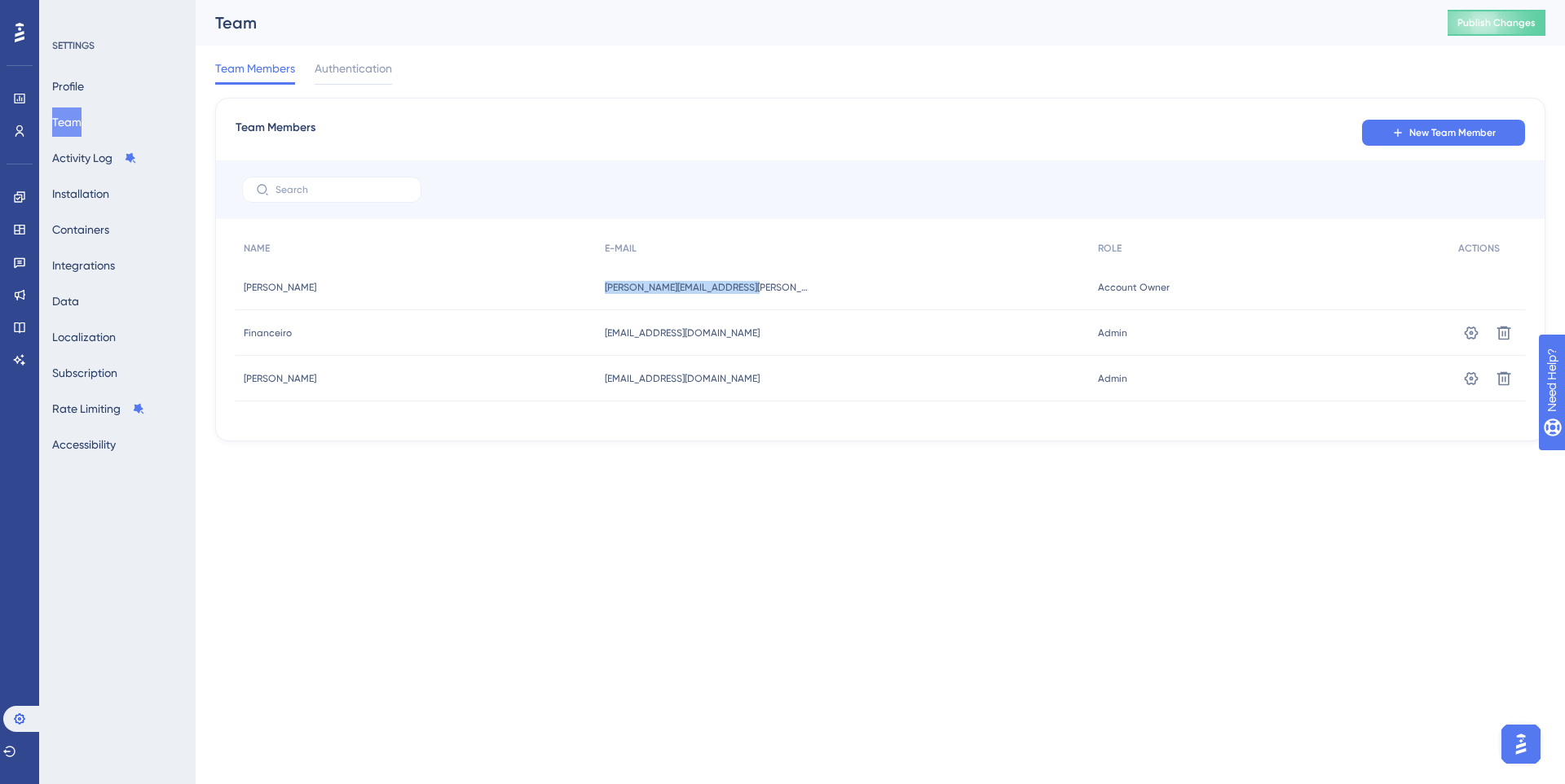
click at [642, 286] on span "[PERSON_NAME][EMAIL_ADDRESS][PERSON_NAME][DOMAIN_NAME]" at bounding box center [706, 288] width 203 height 13
drag, startPoint x: 633, startPoint y: 286, endPoint x: 992, endPoint y: 294, distance: 359.1
click at [993, 294] on div "[PERSON_NAME][EMAIL_ADDRESS][PERSON_NAME][DOMAIN_NAME] [PERSON_NAME][DOMAIN_NAM…" at bounding box center [842, 288] width 492 height 46
click at [634, 286] on span "[PERSON_NAME][EMAIL_ADDRESS][PERSON_NAME][DOMAIN_NAME]" at bounding box center [706, 288] width 203 height 13
drag, startPoint x: 620, startPoint y: 292, endPoint x: 1006, endPoint y: 282, distance: 386.1
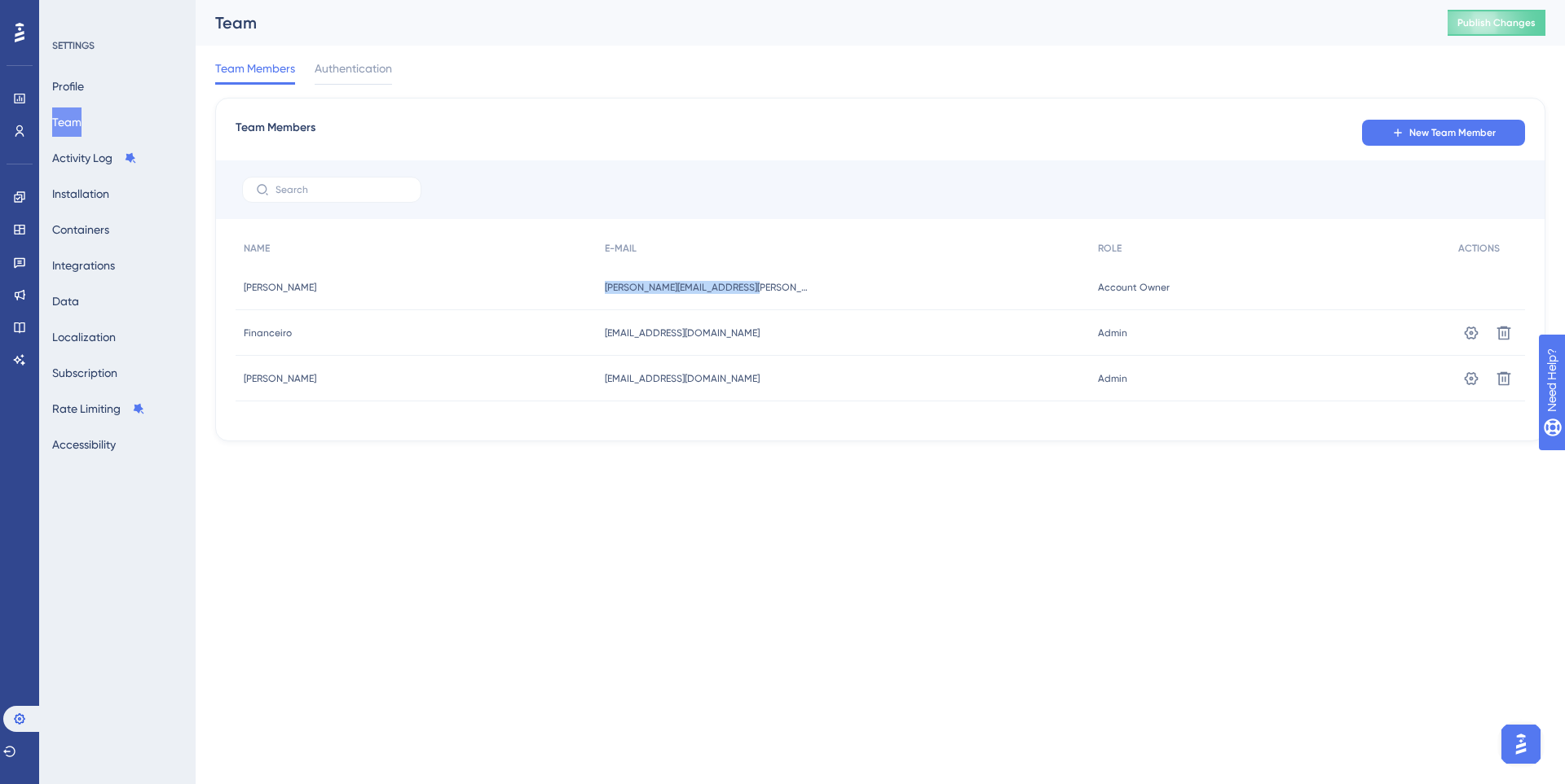
click at [1006, 282] on div "[PERSON_NAME][EMAIL_ADDRESS][PERSON_NAME][DOMAIN_NAME] [PERSON_NAME][DOMAIN_NAM…" at bounding box center [842, 288] width 492 height 46
click at [651, 282] on span "[PERSON_NAME][EMAIL_ADDRESS][PERSON_NAME][DOMAIN_NAME]" at bounding box center [706, 288] width 203 height 13
drag, startPoint x: 621, startPoint y: 288, endPoint x: 853, endPoint y: 288, distance: 232.0
click at [853, 288] on div "[PERSON_NAME][EMAIL_ADDRESS][PERSON_NAME][DOMAIN_NAME] [PERSON_NAME][DOMAIN_NAM…" at bounding box center [842, 288] width 492 height 46
click at [537, 490] on div "Performance Users Engagement Widgets Feedback Product Updates Knowledge Base AI…" at bounding box center [782, 246] width 1565 height 494
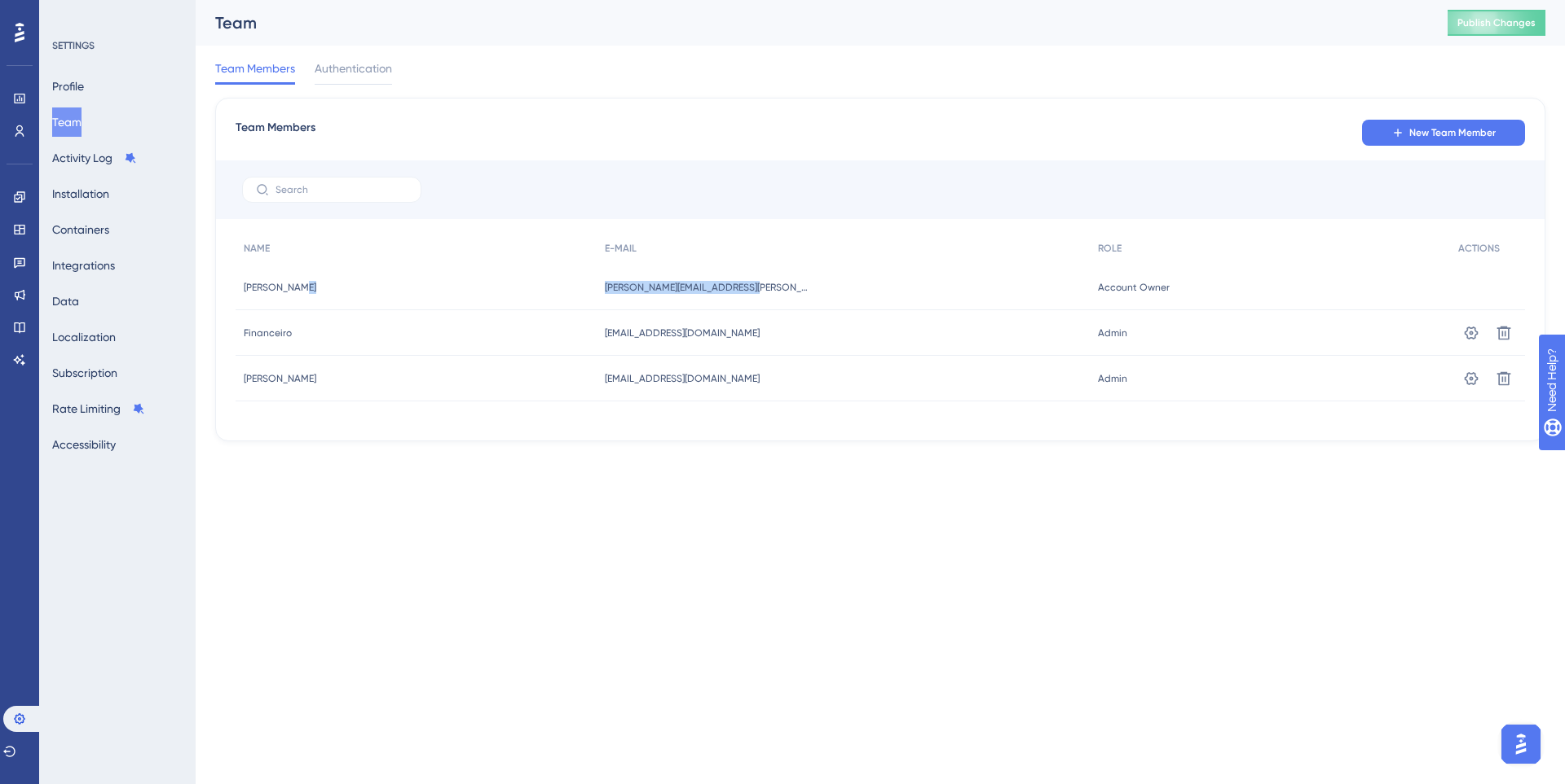
drag, startPoint x: 612, startPoint y: 289, endPoint x: 848, endPoint y: 297, distance: 236.1
click at [0, 0] on div "[PERSON_NAME] [PERSON_NAME] [PERSON_NAME][EMAIL_ADDRESS][PERSON_NAME][DOMAIN_NA…" at bounding box center [0, 0] width 0 height 0
click at [827, 290] on div "[PERSON_NAME][EMAIL_ADDRESS][PERSON_NAME][DOMAIN_NAME] [PERSON_NAME][DOMAIN_NAM…" at bounding box center [842, 288] width 492 height 46
click at [14, 234] on icon at bounding box center [20, 229] width 13 height 13
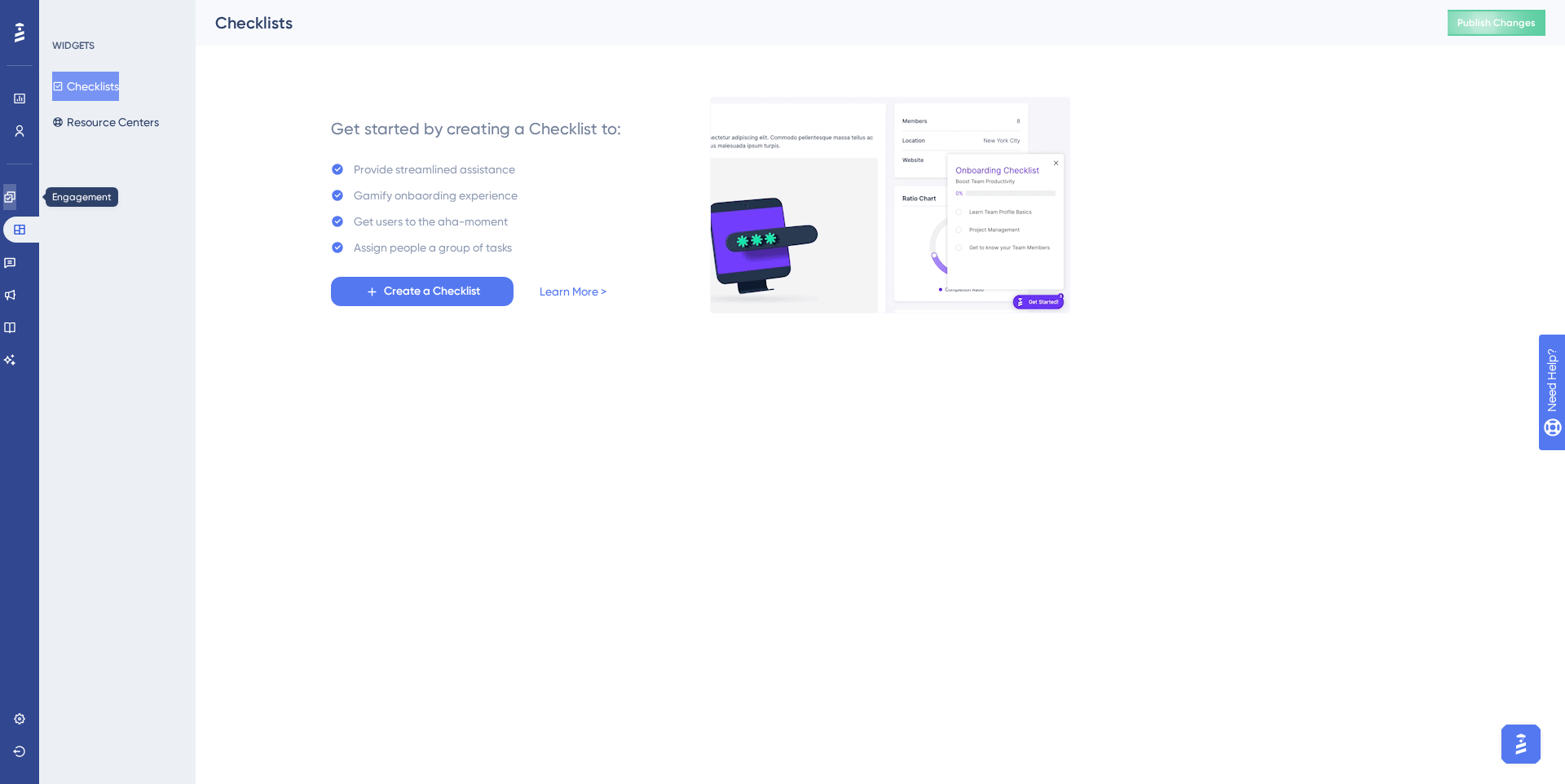
click at [13, 201] on icon at bounding box center [9, 197] width 13 height 13
